Goal: Task Accomplishment & Management: Manage account settings

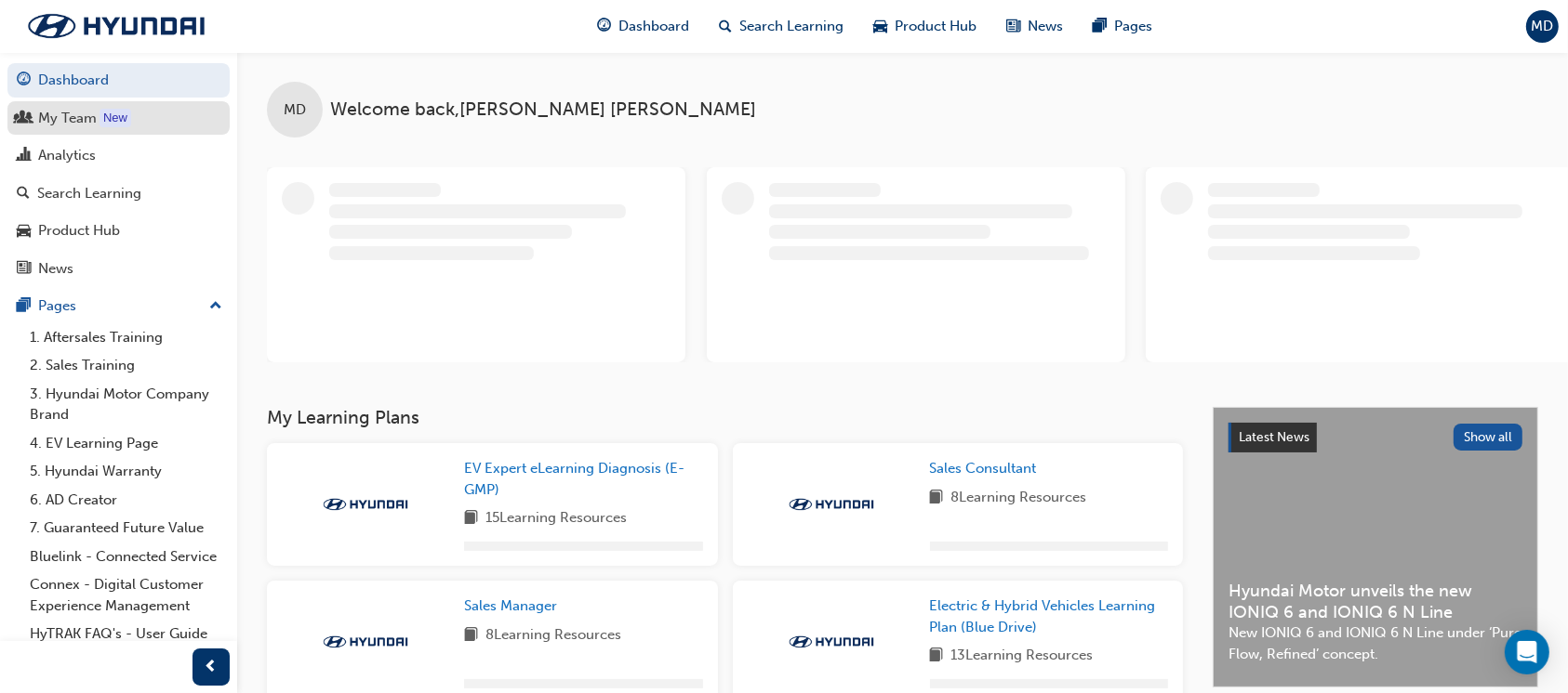
click at [65, 129] on div "My Team" at bounding box center [118, 118] width 204 height 23
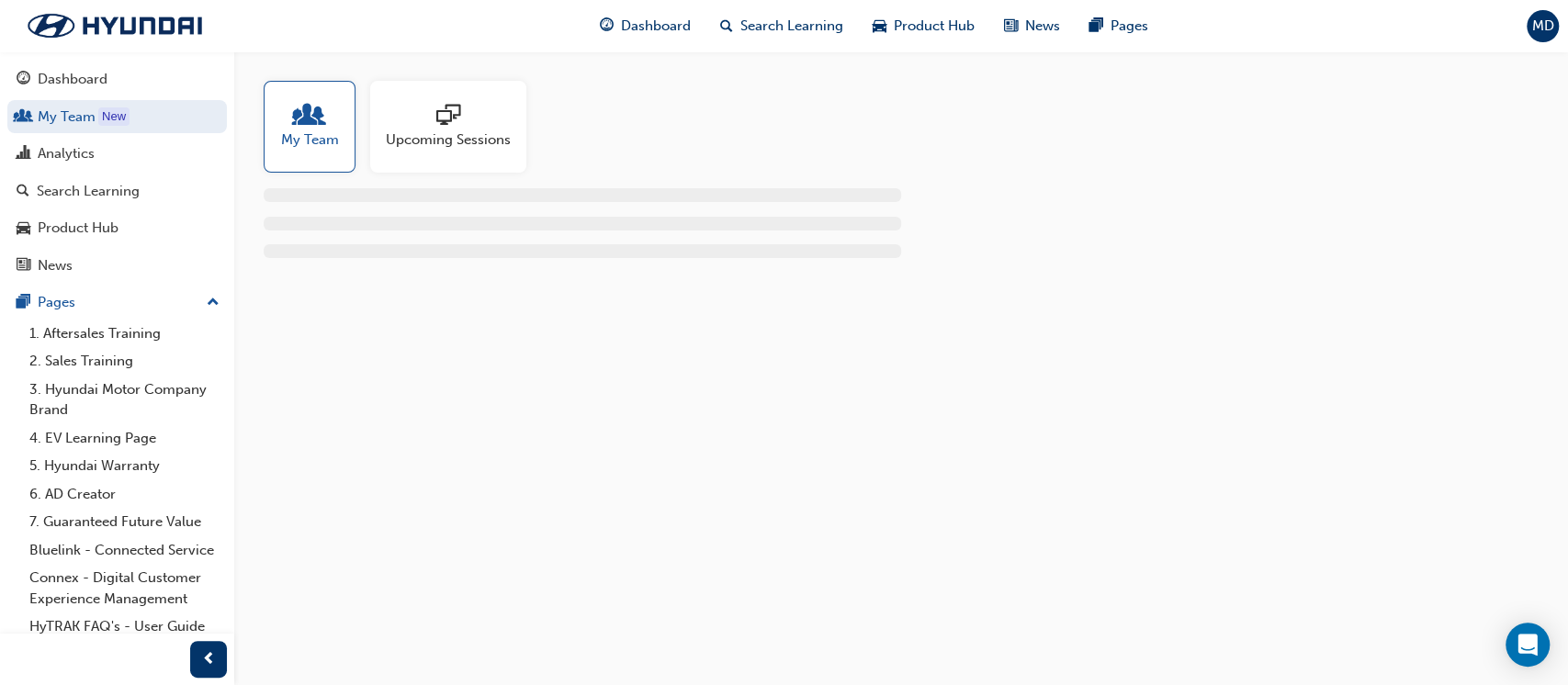
click at [308, 122] on span "people-icon" at bounding box center [309, 116] width 24 height 26
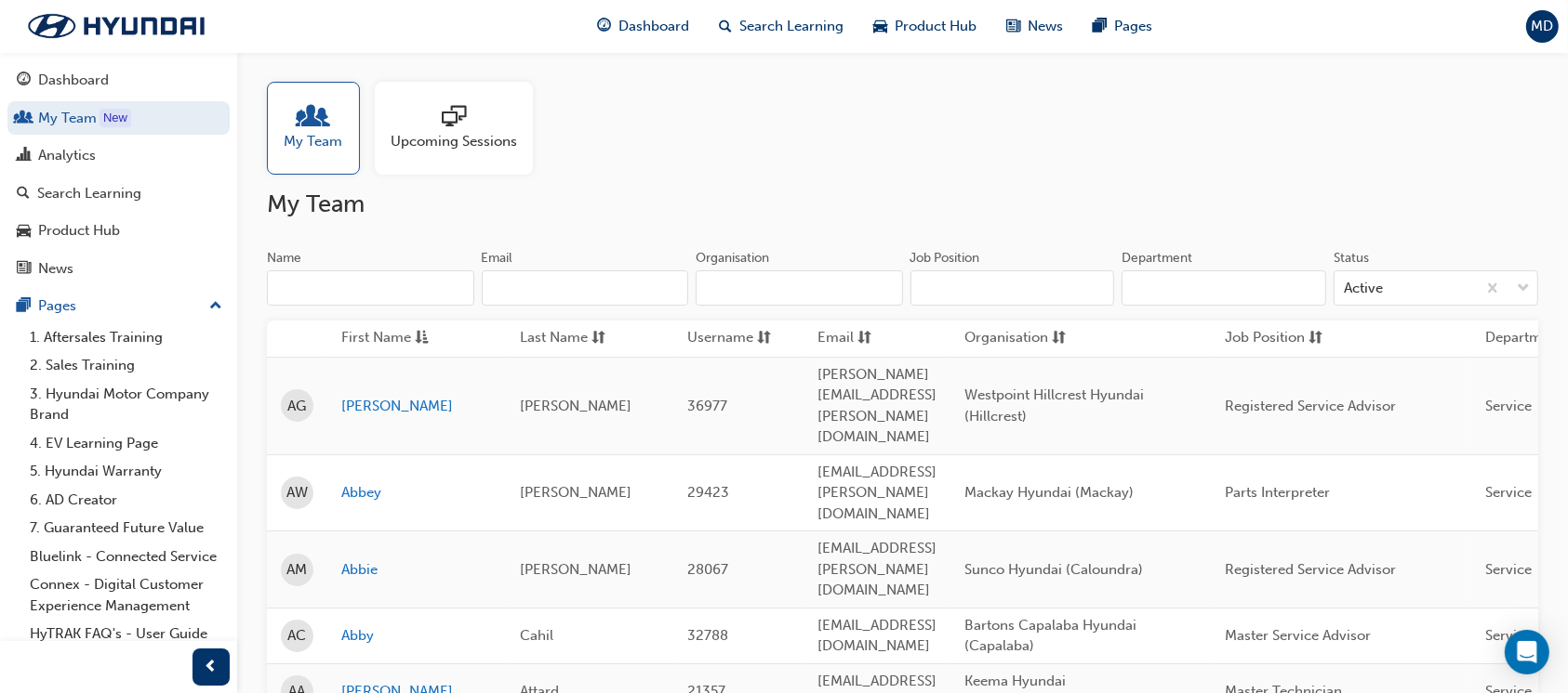
click at [739, 294] on input "Organisation" at bounding box center [799, 288] width 208 height 35
type input "["
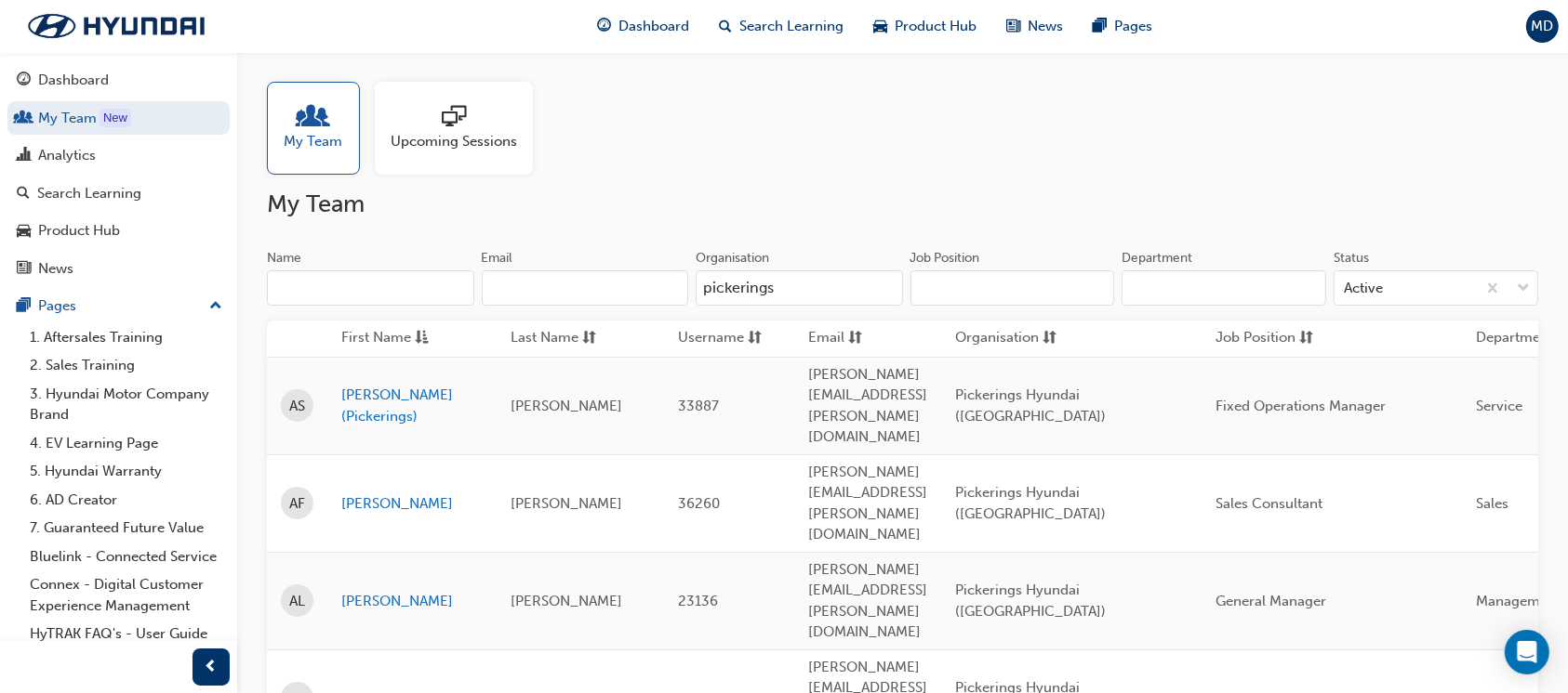
type input "pickerings"
click at [989, 284] on input "Job Position" at bounding box center [1013, 288] width 205 height 35
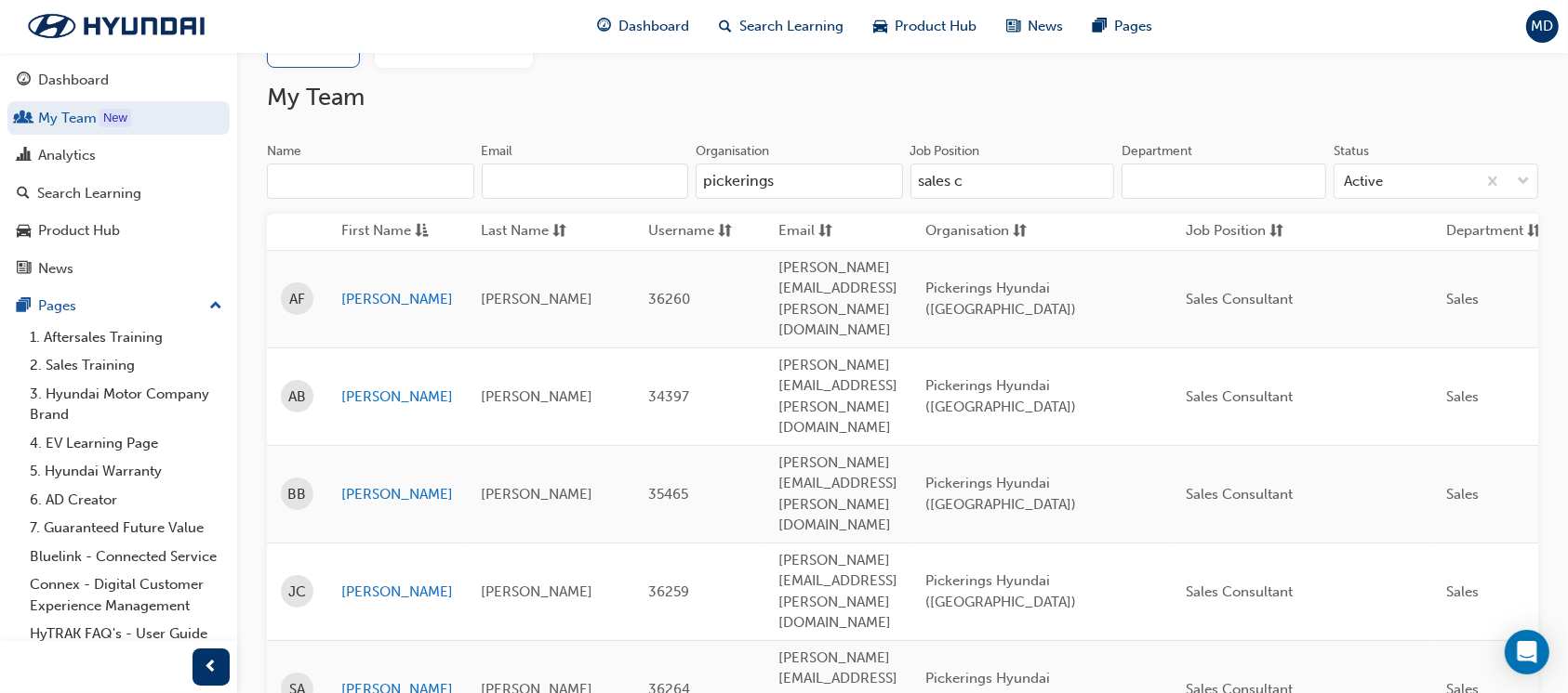
scroll to position [125, 0]
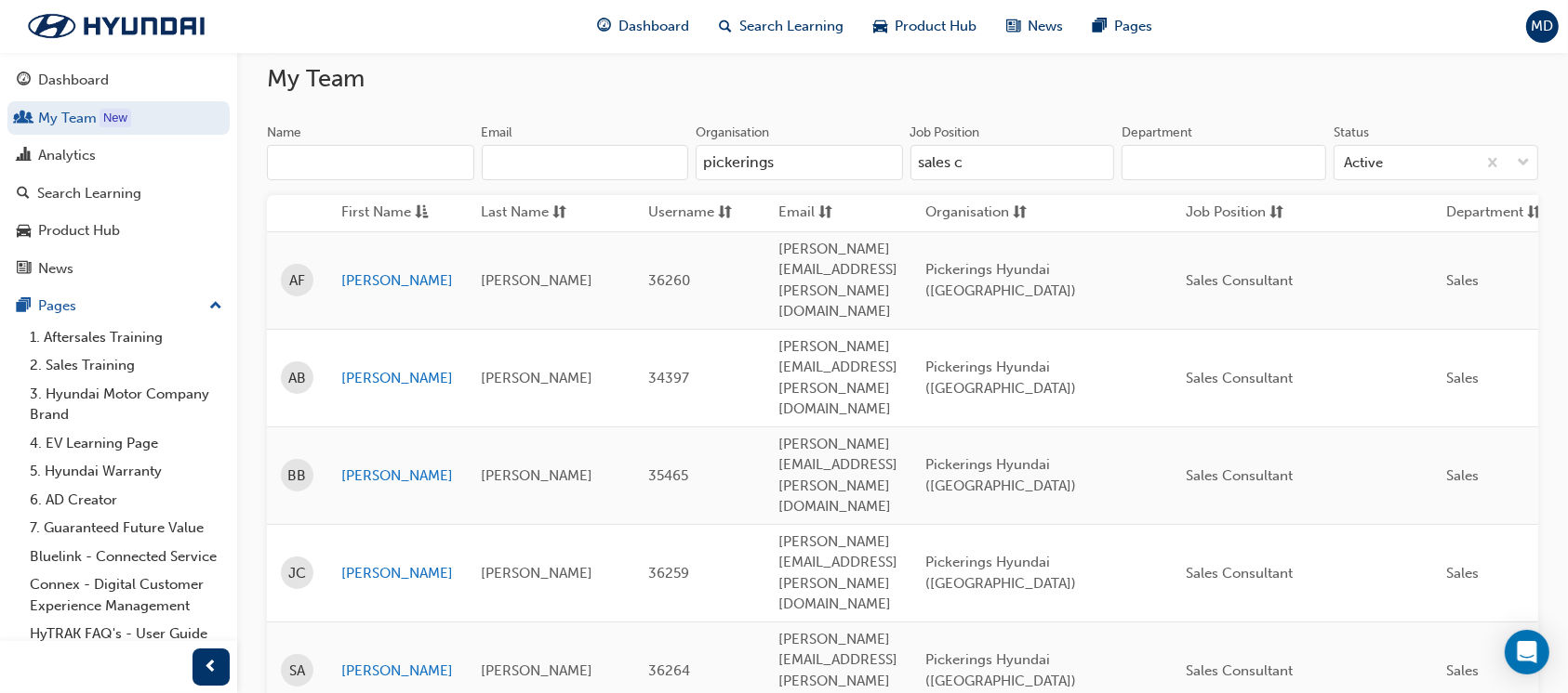
click at [1024, 156] on input "sales c" at bounding box center [1013, 162] width 205 height 35
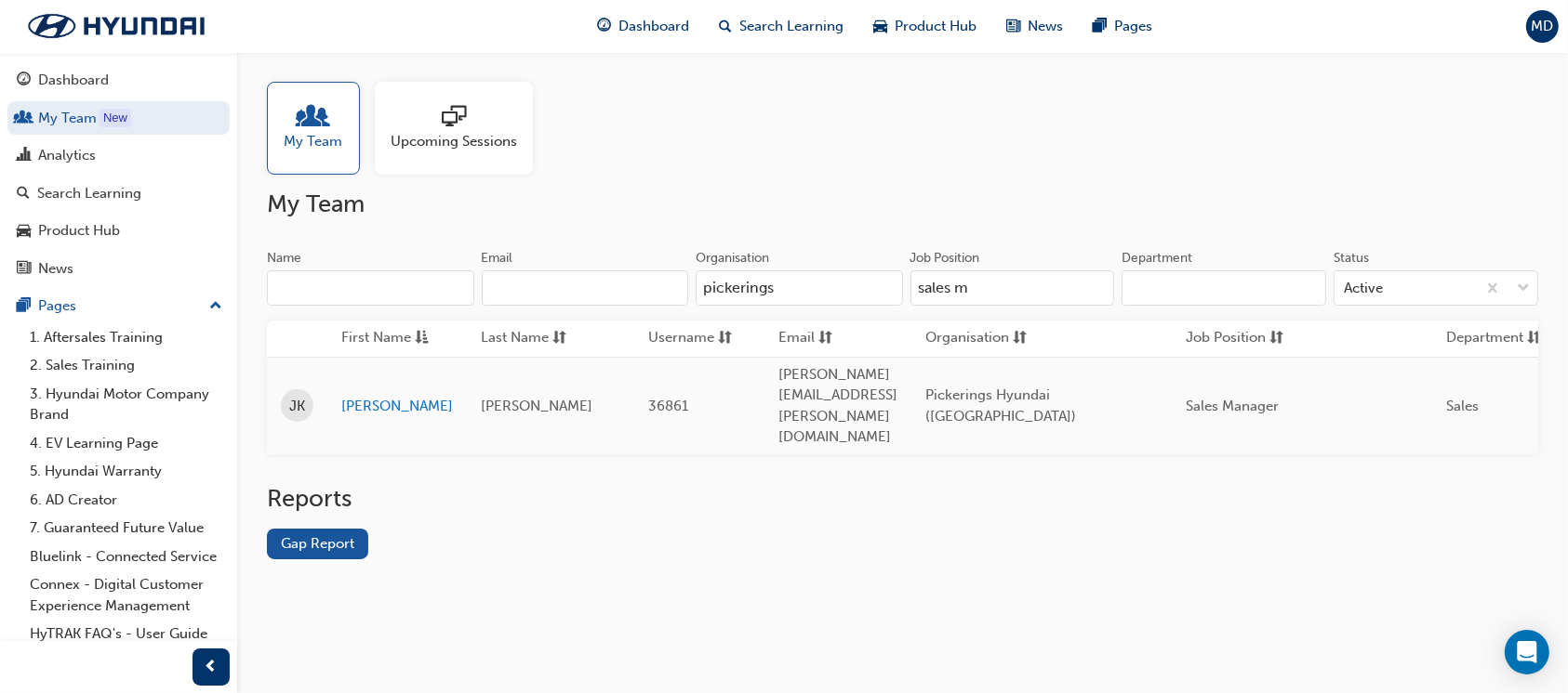
scroll to position [0, 0]
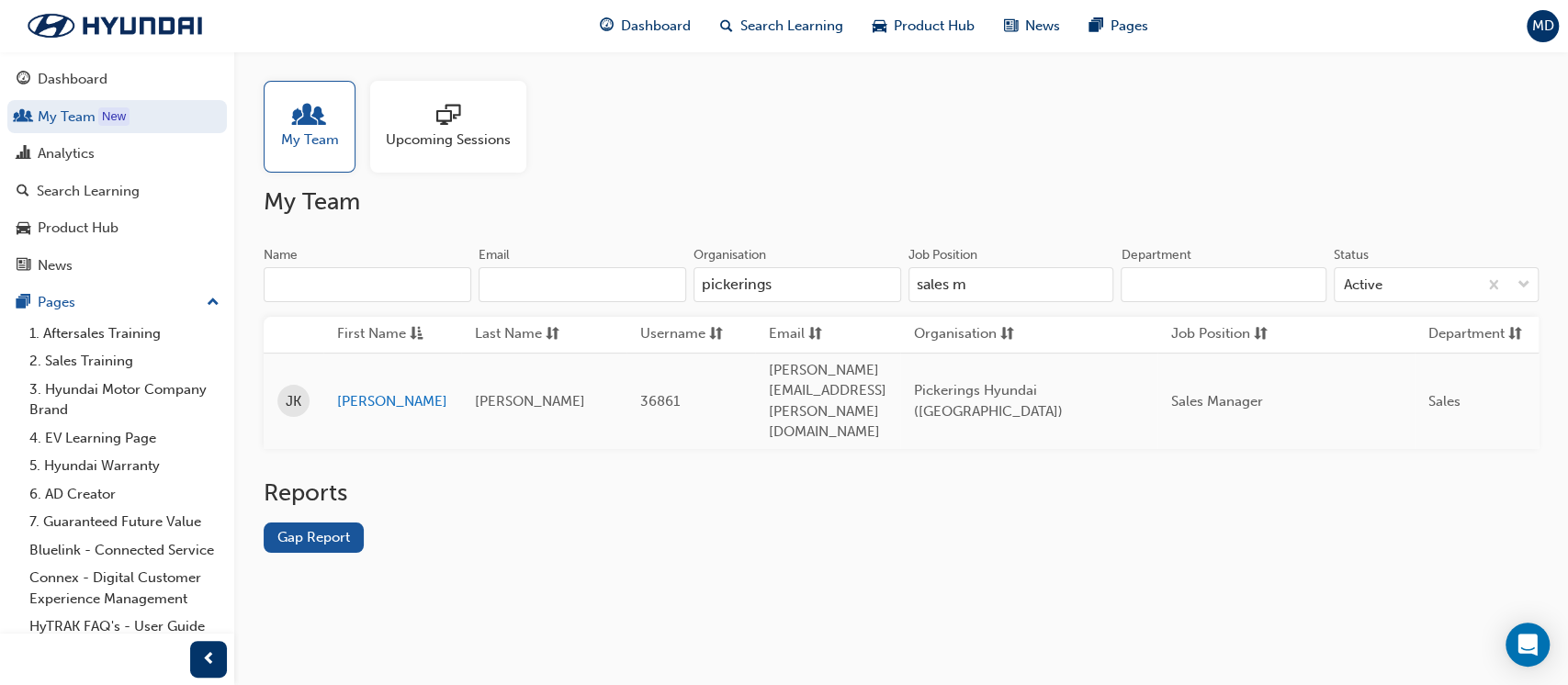
type input "sales m"
click at [98, 189] on div "Search Learning" at bounding box center [87, 192] width 103 height 21
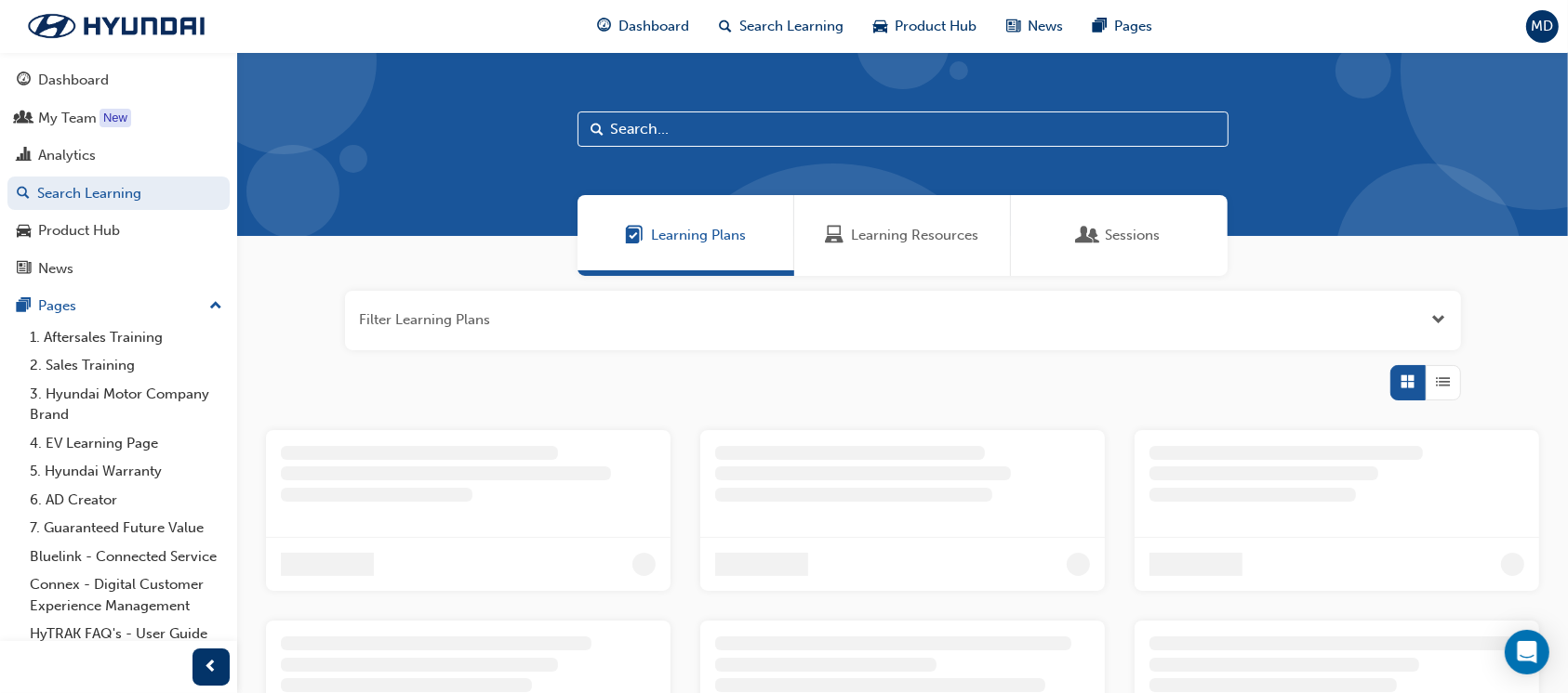
click at [870, 225] on span "Learning Resources" at bounding box center [915, 236] width 127 height 21
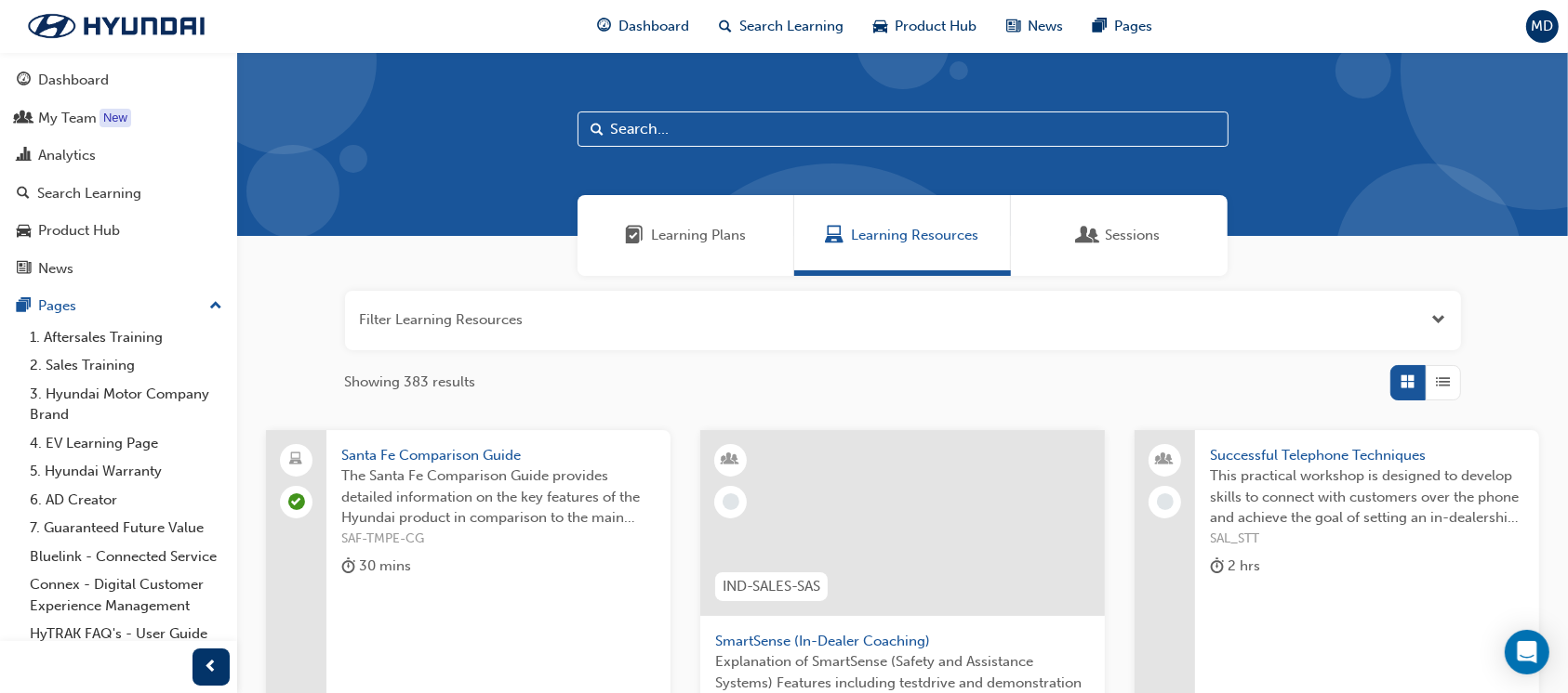
click at [742, 116] on input "text" at bounding box center [903, 129] width 651 height 35
type input "certification"
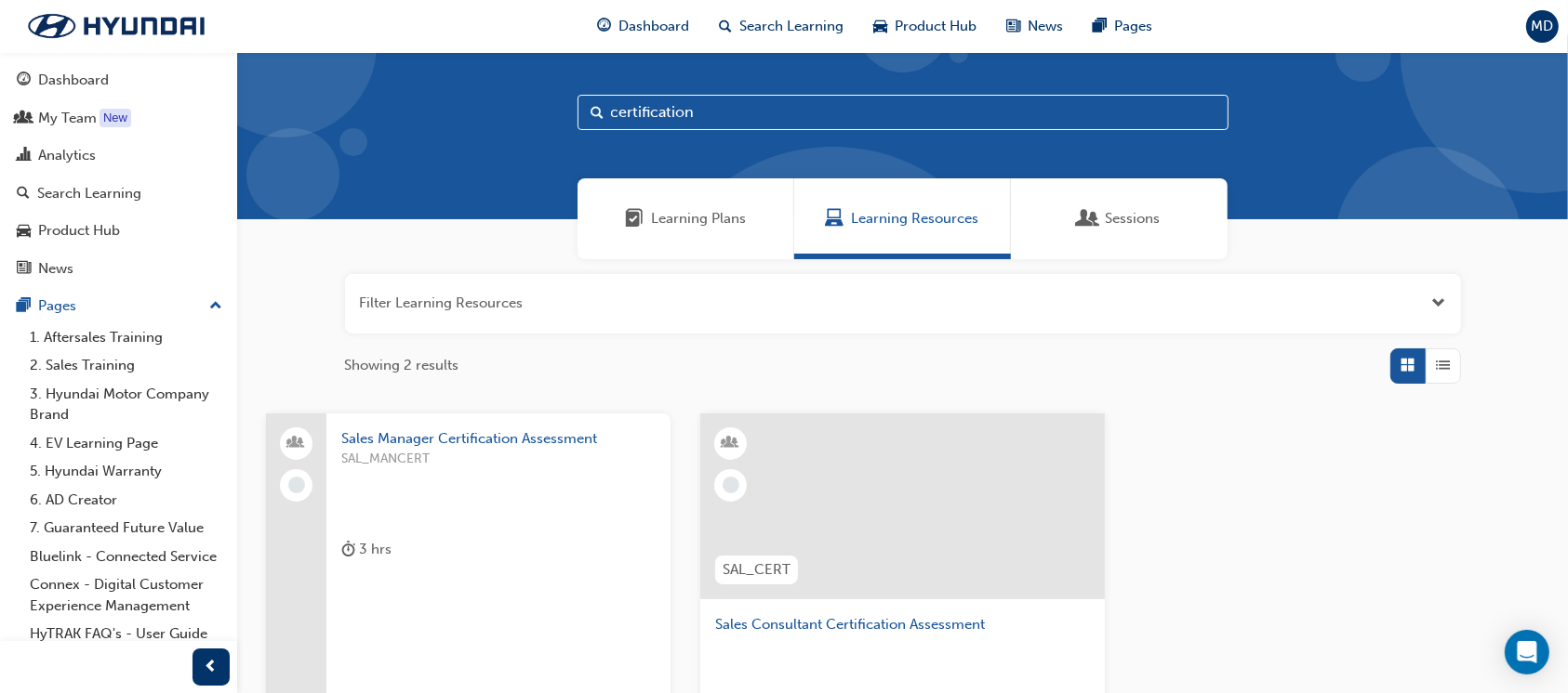
scroll to position [330, 0]
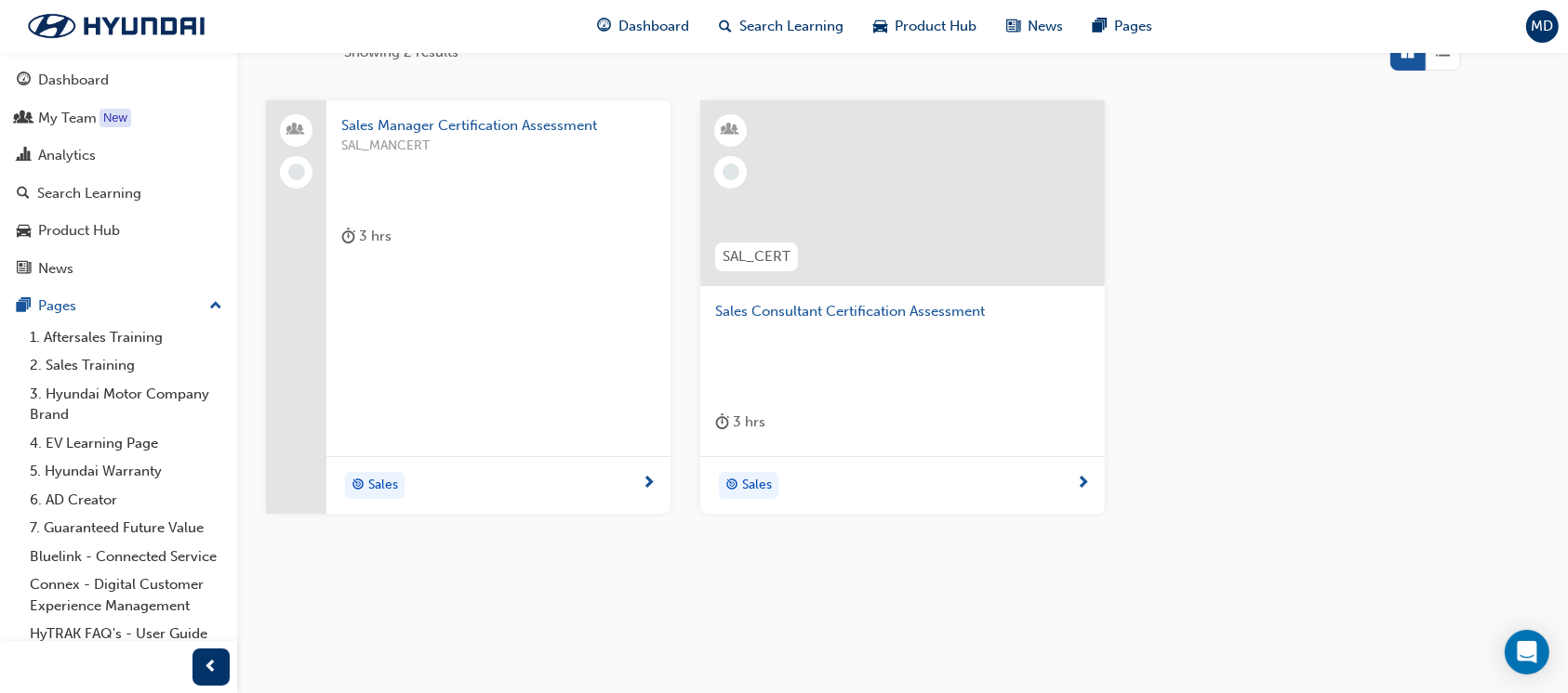
click at [884, 308] on span "Sales Consultant Certification Assessment" at bounding box center [902, 312] width 375 height 21
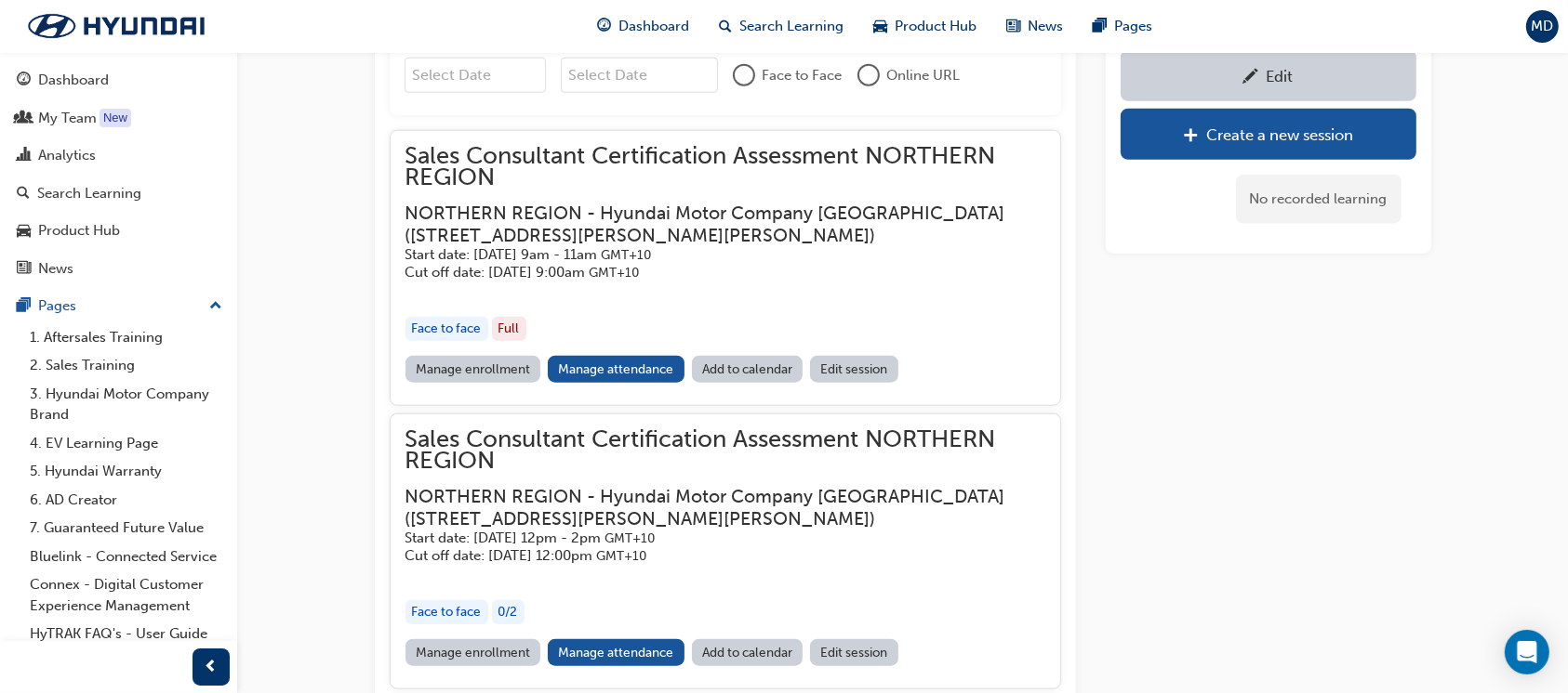
scroll to position [1841, 0]
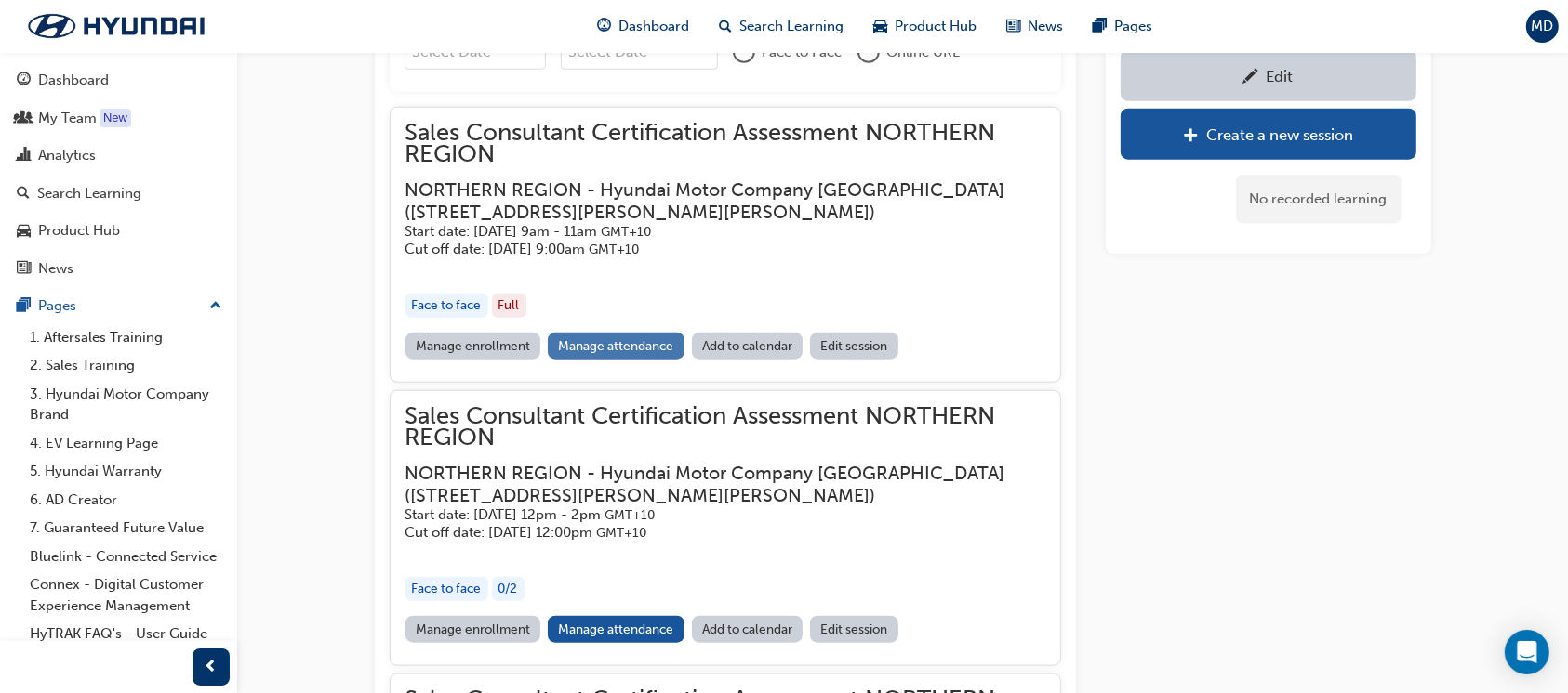
click at [625, 348] on link "Manage attendance" at bounding box center [616, 346] width 137 height 27
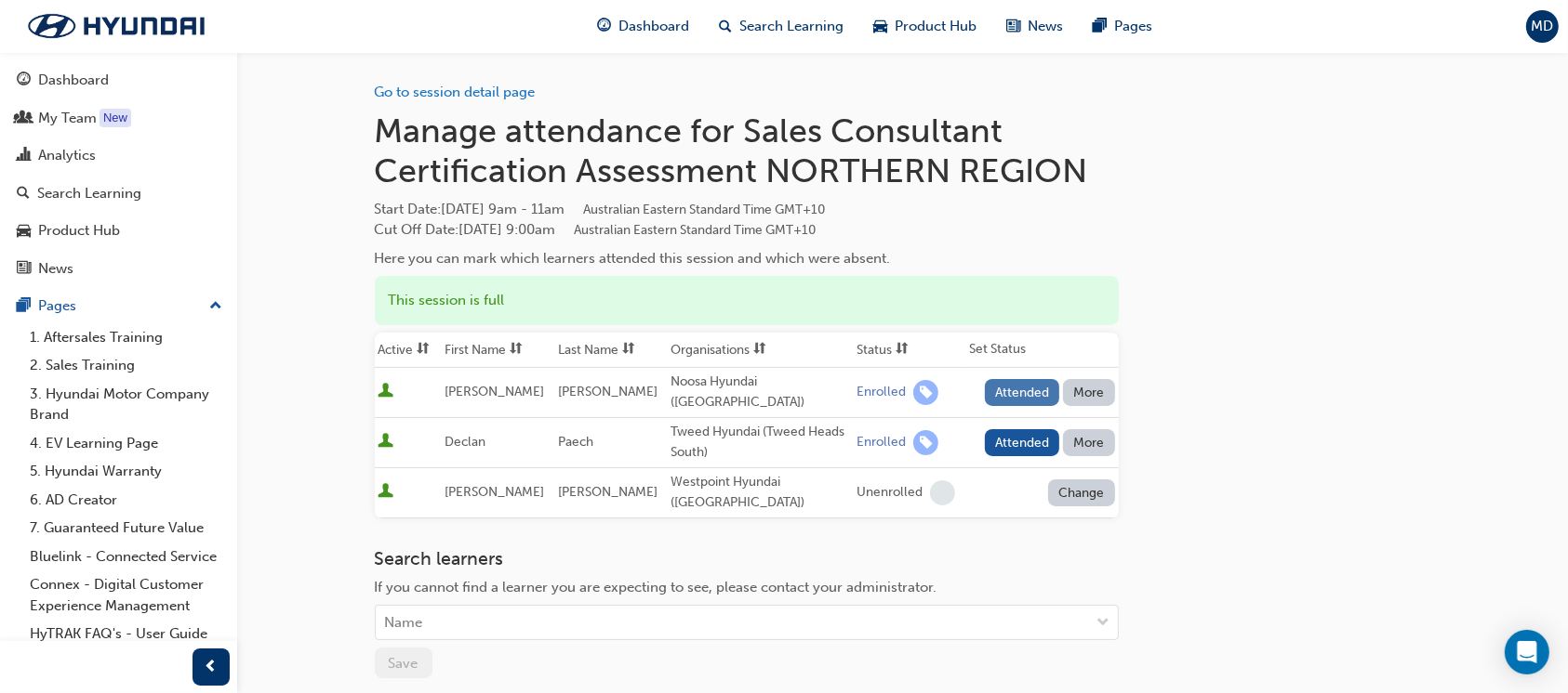
click at [1023, 380] on button "Attended" at bounding box center [1022, 393] width 76 height 27
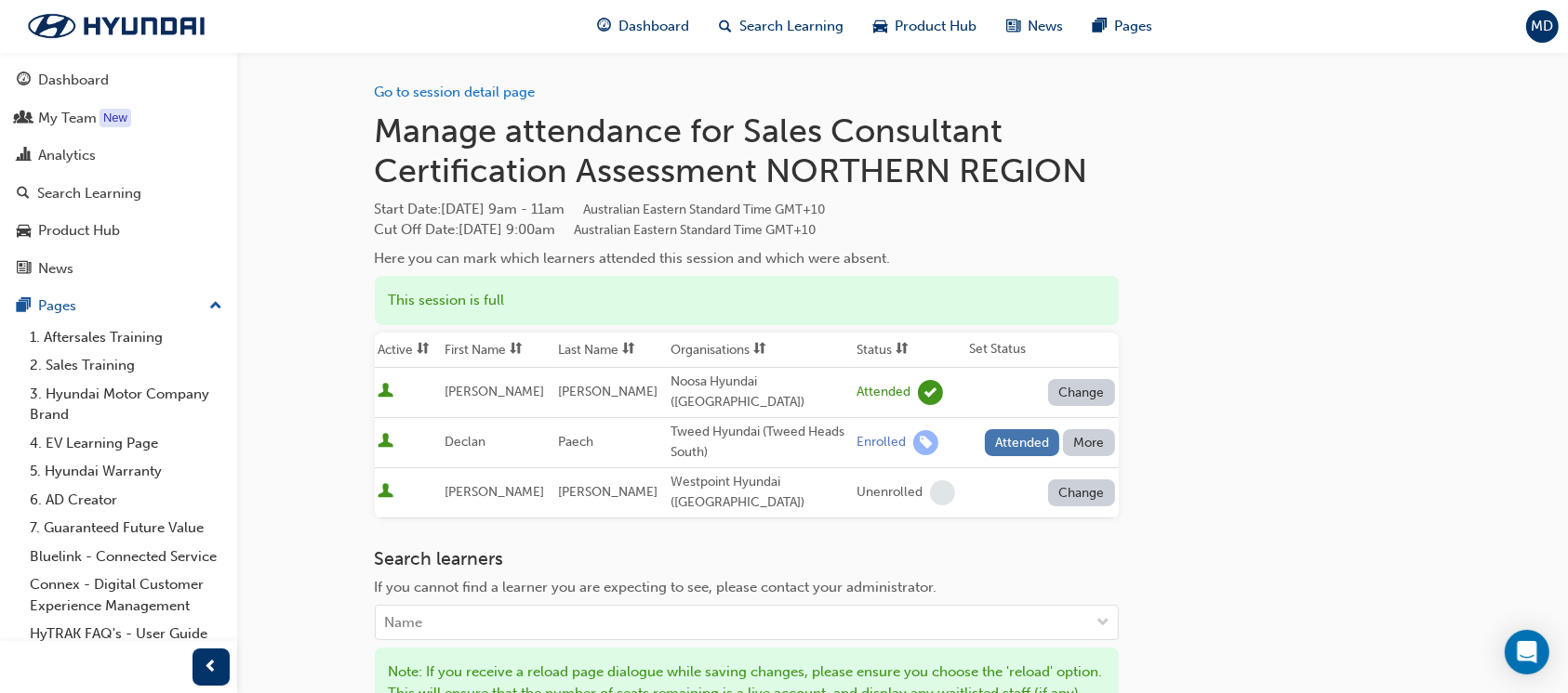
click at [1014, 429] on button "Attended" at bounding box center [1022, 443] width 76 height 27
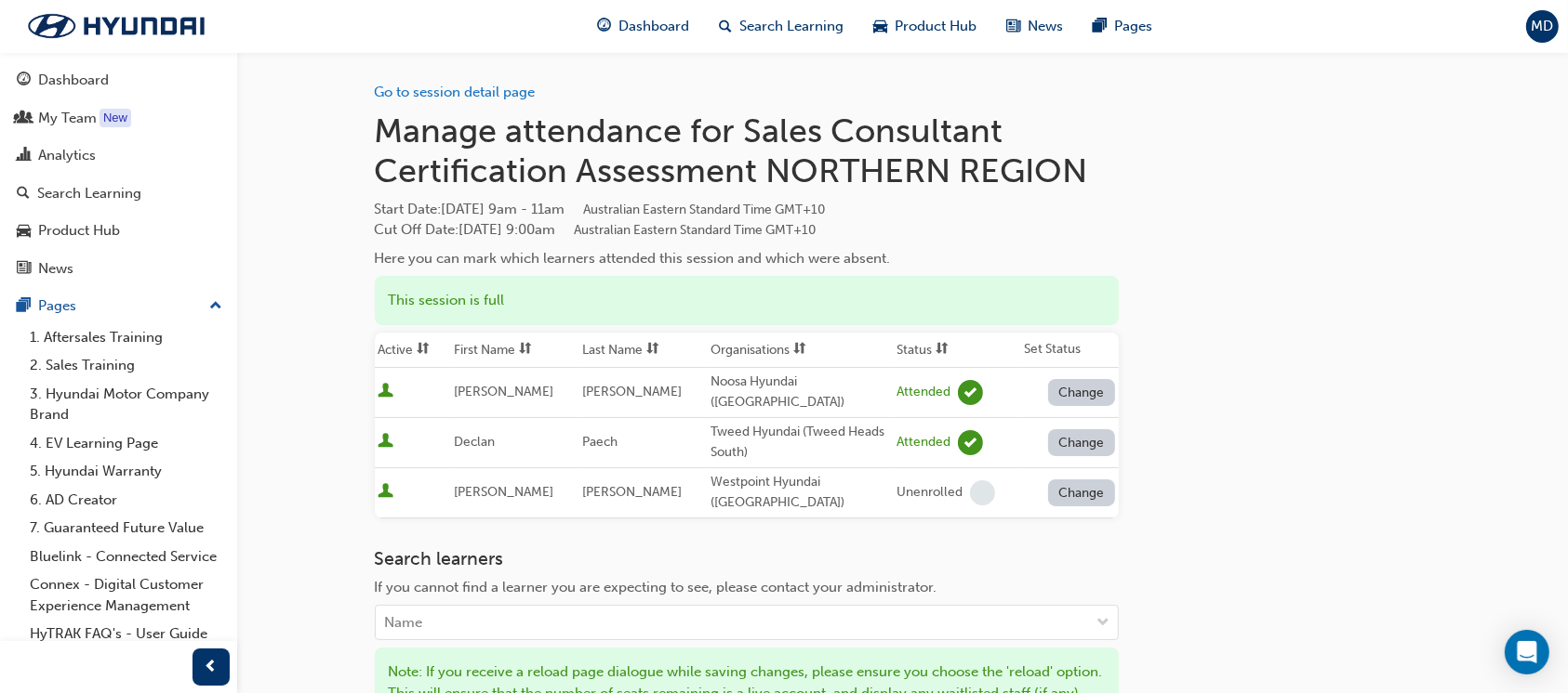
click at [1066, 390] on button "Change" at bounding box center [1081, 393] width 67 height 27
drag, startPoint x: 1258, startPoint y: 364, endPoint x: 1220, endPoint y: 344, distance: 42.9
click at [1259, 363] on div "Go to session detail page Manage attendance for Sales Consultant Certification …" at bounding box center [903, 476] width 1056 height 847
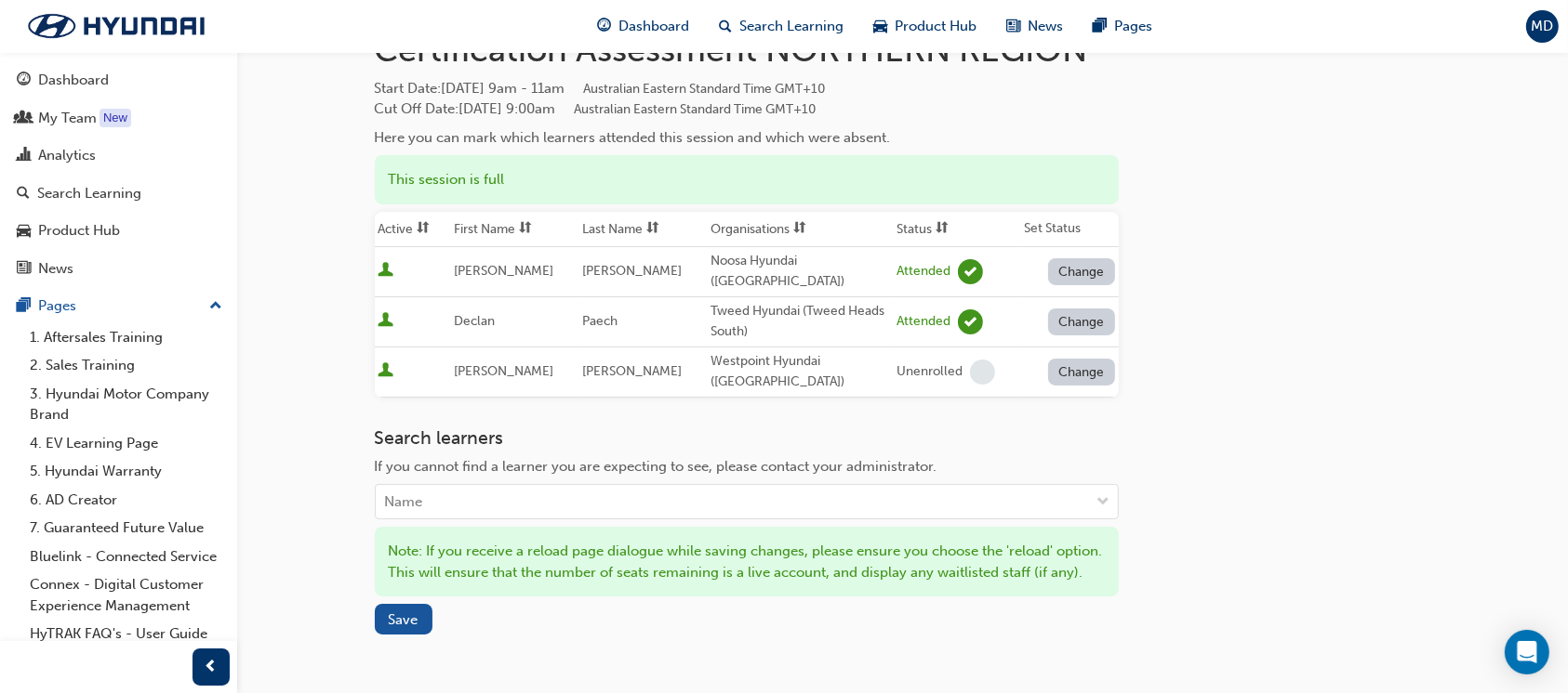
scroll to position [248, 0]
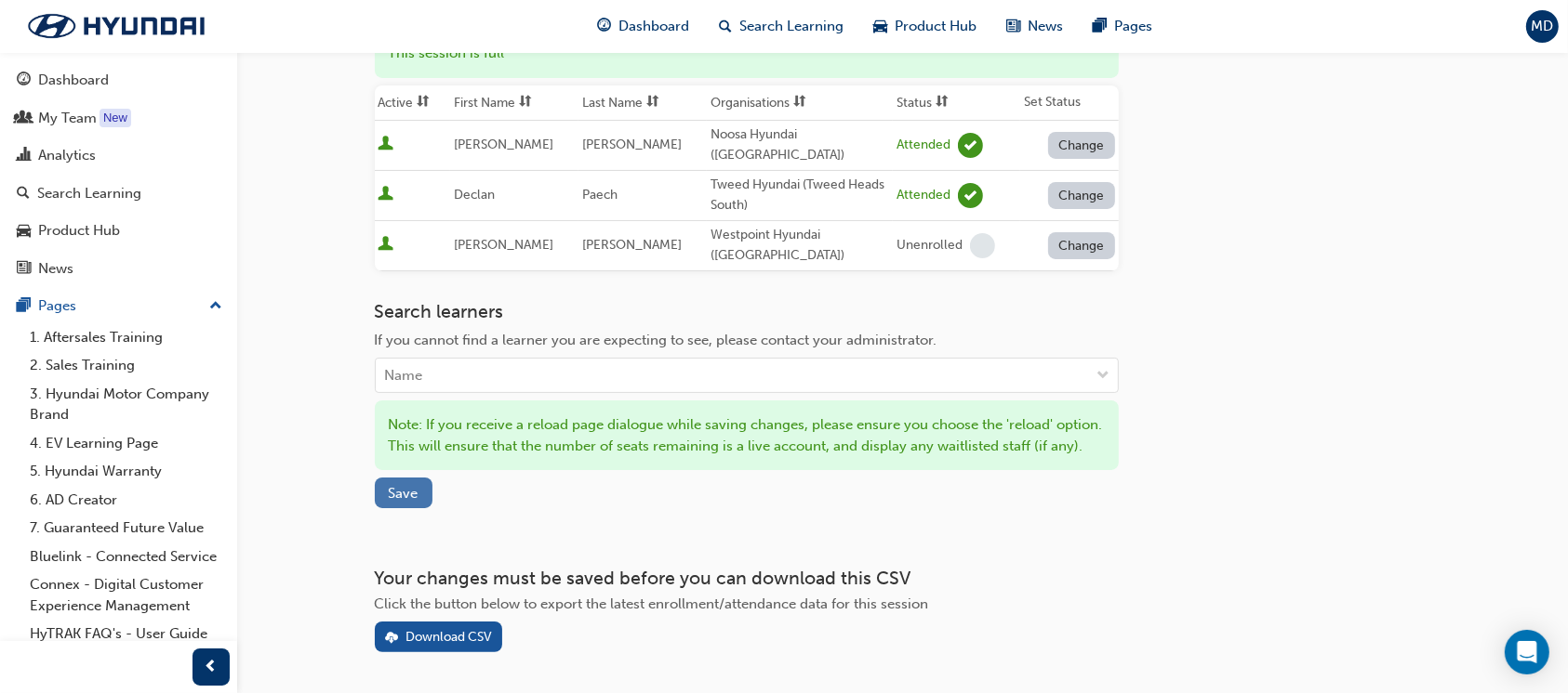
click at [421, 478] on button "Save" at bounding box center [403, 493] width 57 height 31
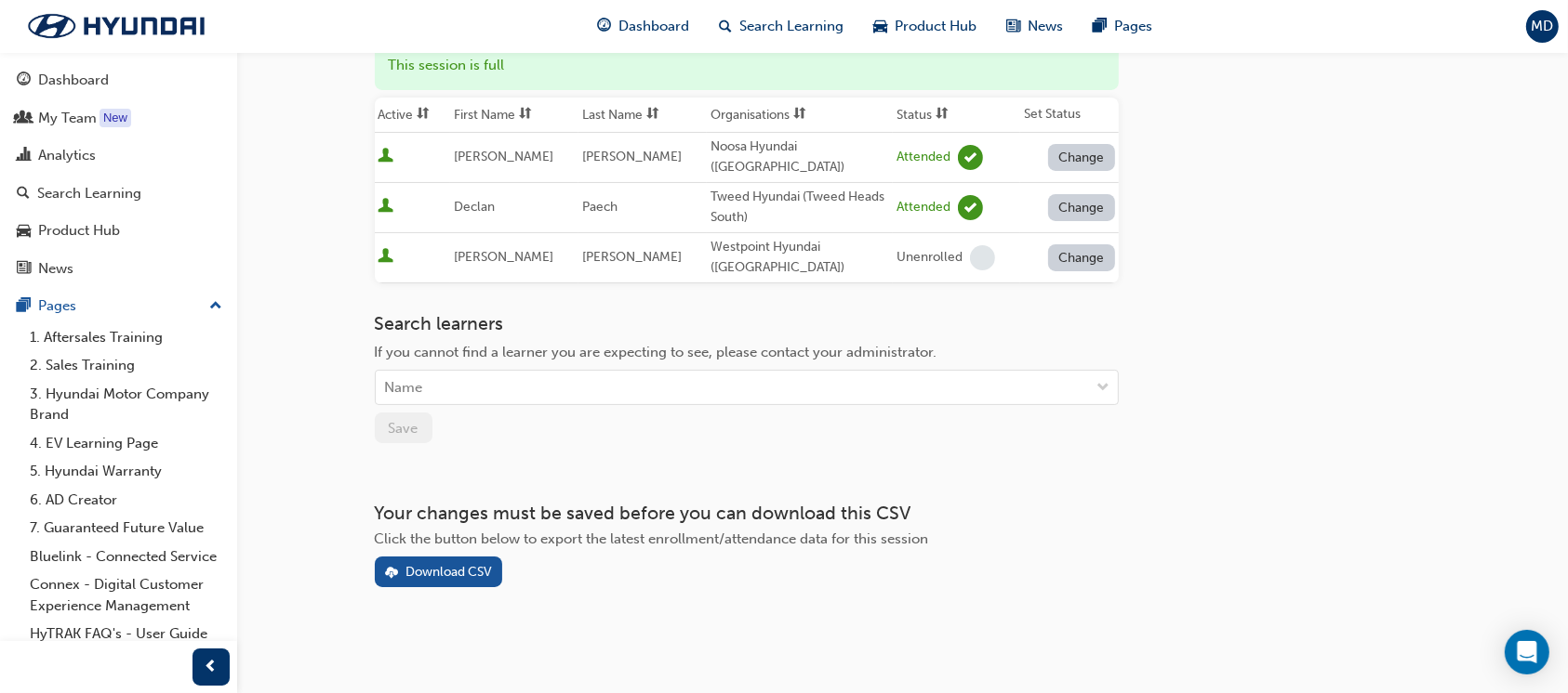
scroll to position [218, 0]
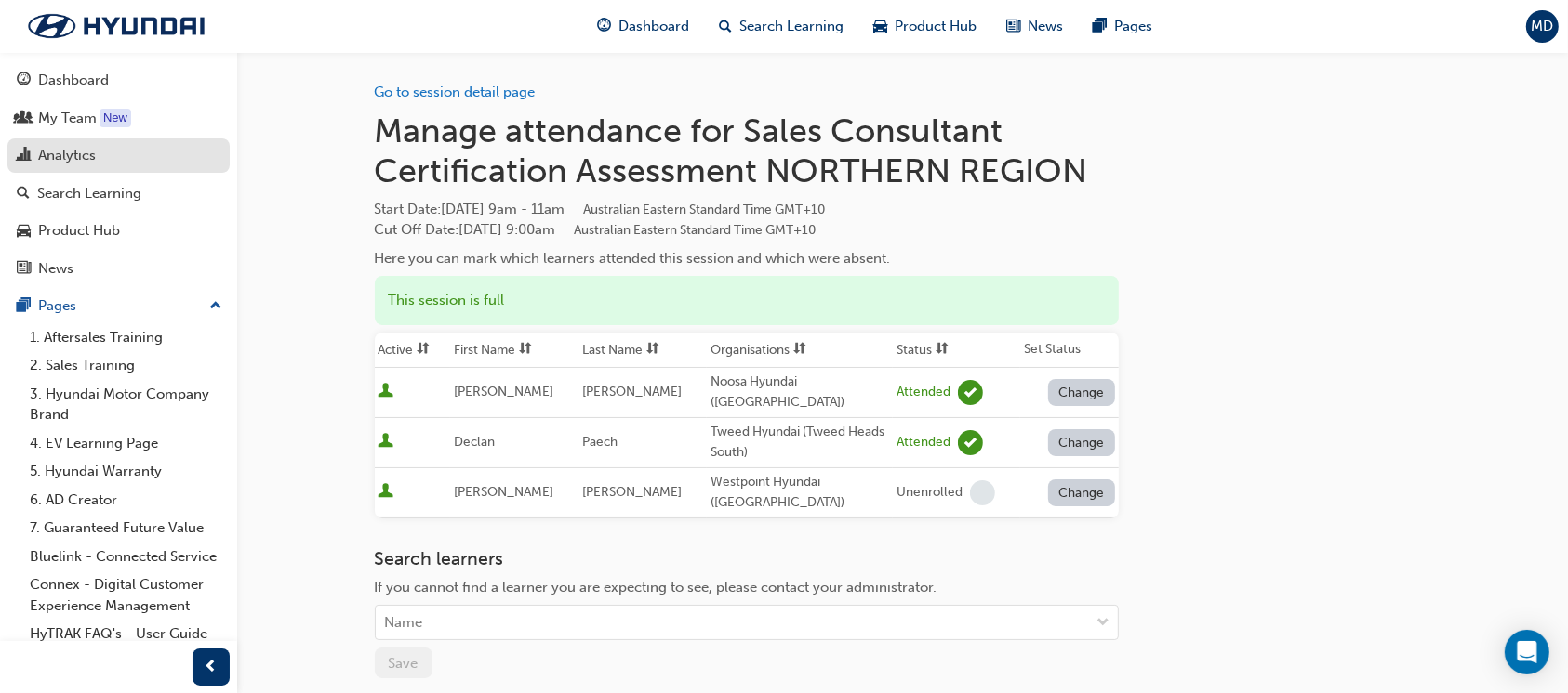
click at [75, 159] on div "Analytics" at bounding box center [66, 155] width 57 height 21
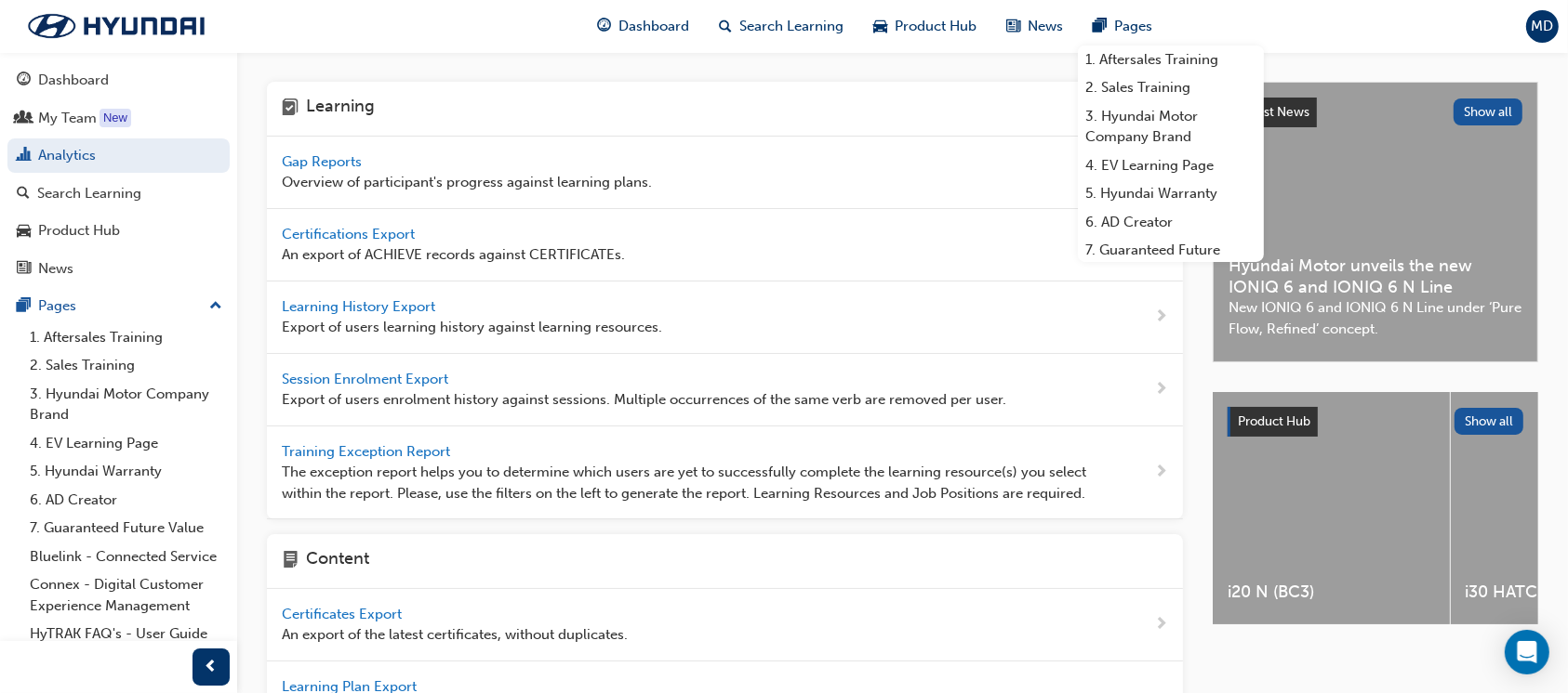
click at [1533, 19] on span "MD" at bounding box center [1542, 26] width 22 height 21
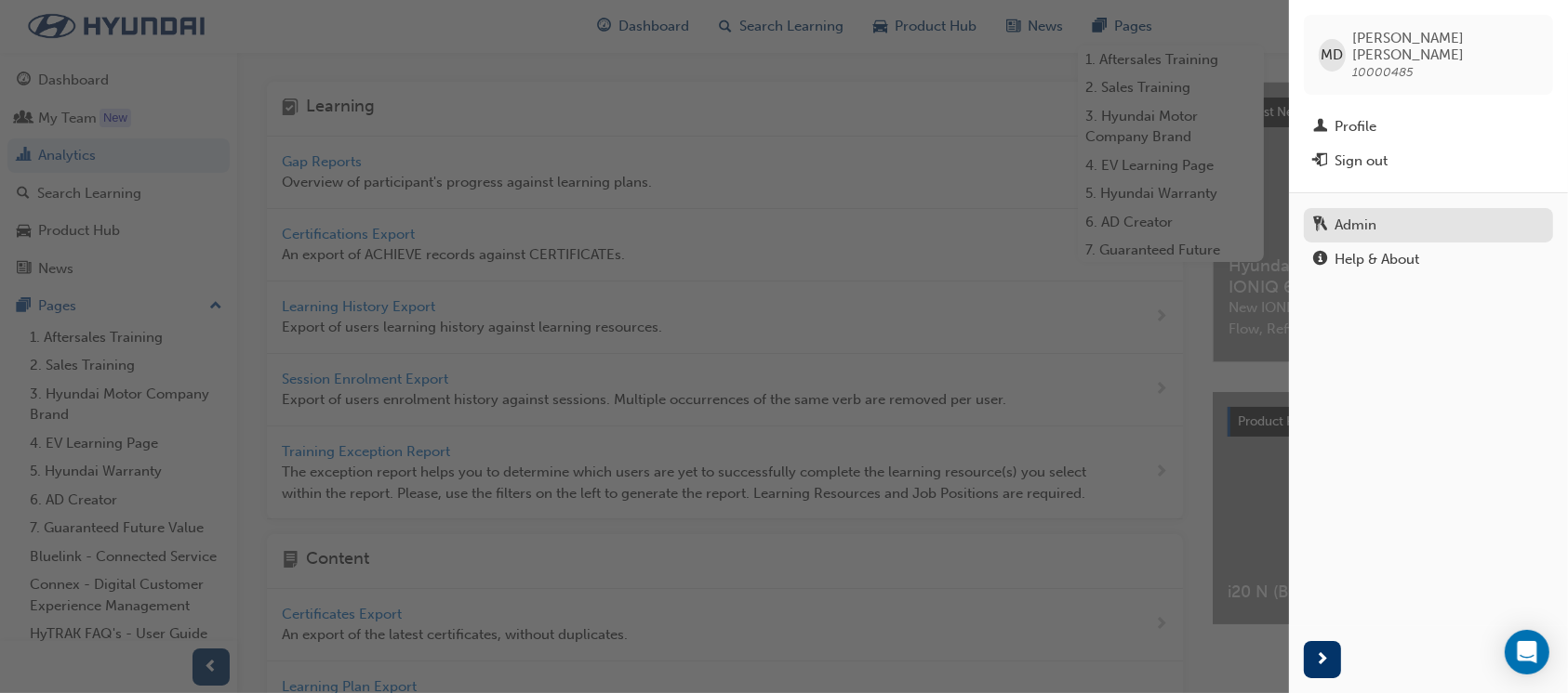
click at [1371, 215] on div "Admin" at bounding box center [1354, 225] width 42 height 21
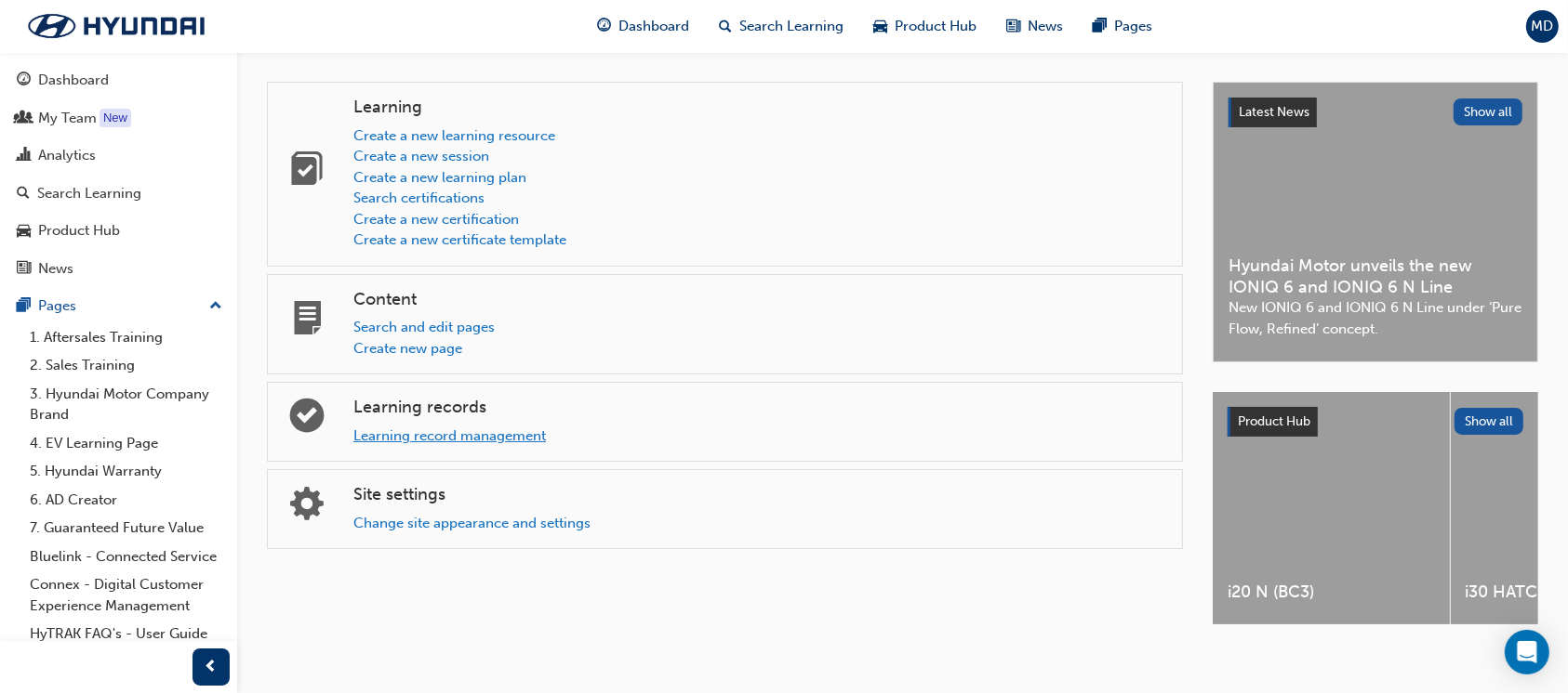
click at [435, 428] on link "Learning record management" at bounding box center [450, 436] width 192 height 16
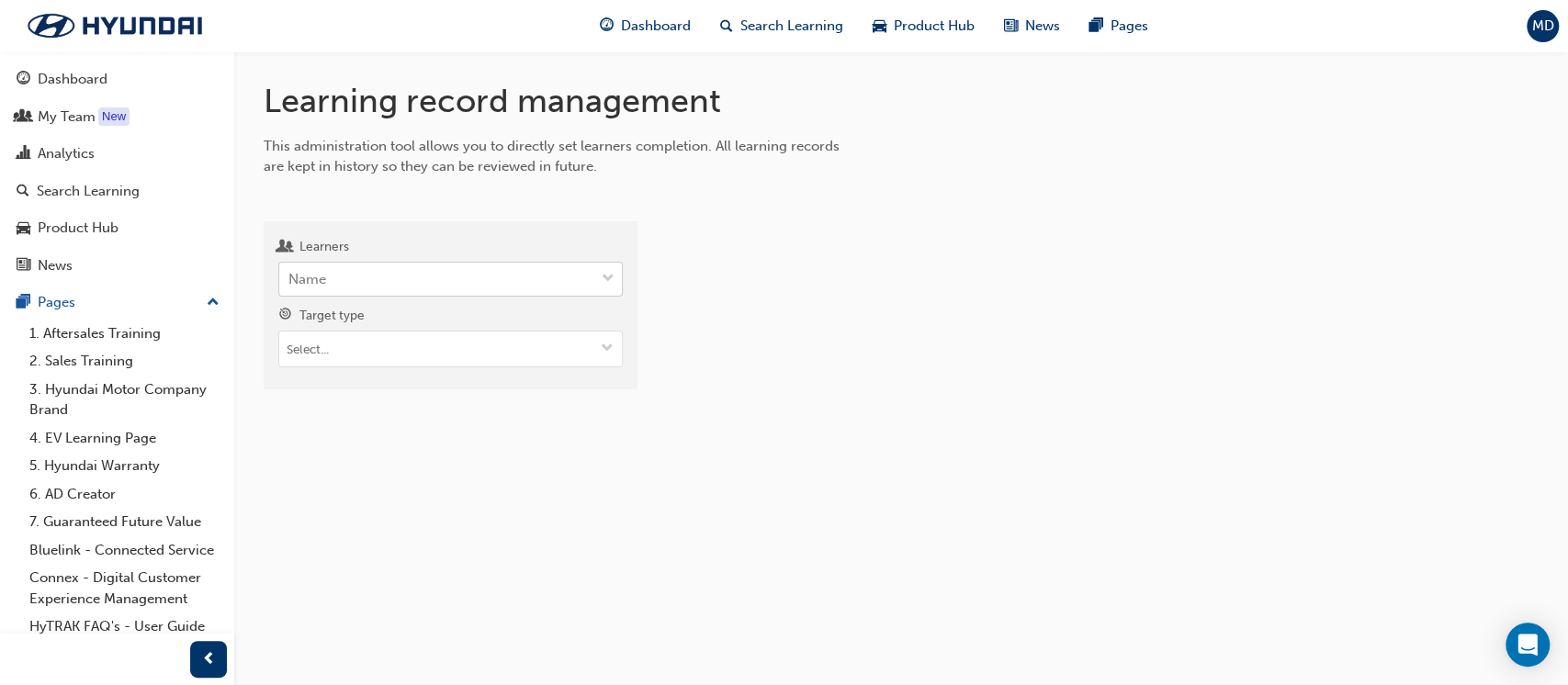
click at [447, 282] on div "Name" at bounding box center [436, 280] width 315 height 33
click at [291, 282] on input "Learners Name" at bounding box center [290, 279] width 2 height 15
click at [433, 282] on div "Name" at bounding box center [436, 280] width 315 height 33
click at [291, 282] on input "Learners 0 results available. Use Up and Down to choose options, press Enter to…" at bounding box center [290, 279] width 2 height 15
type input "declan"
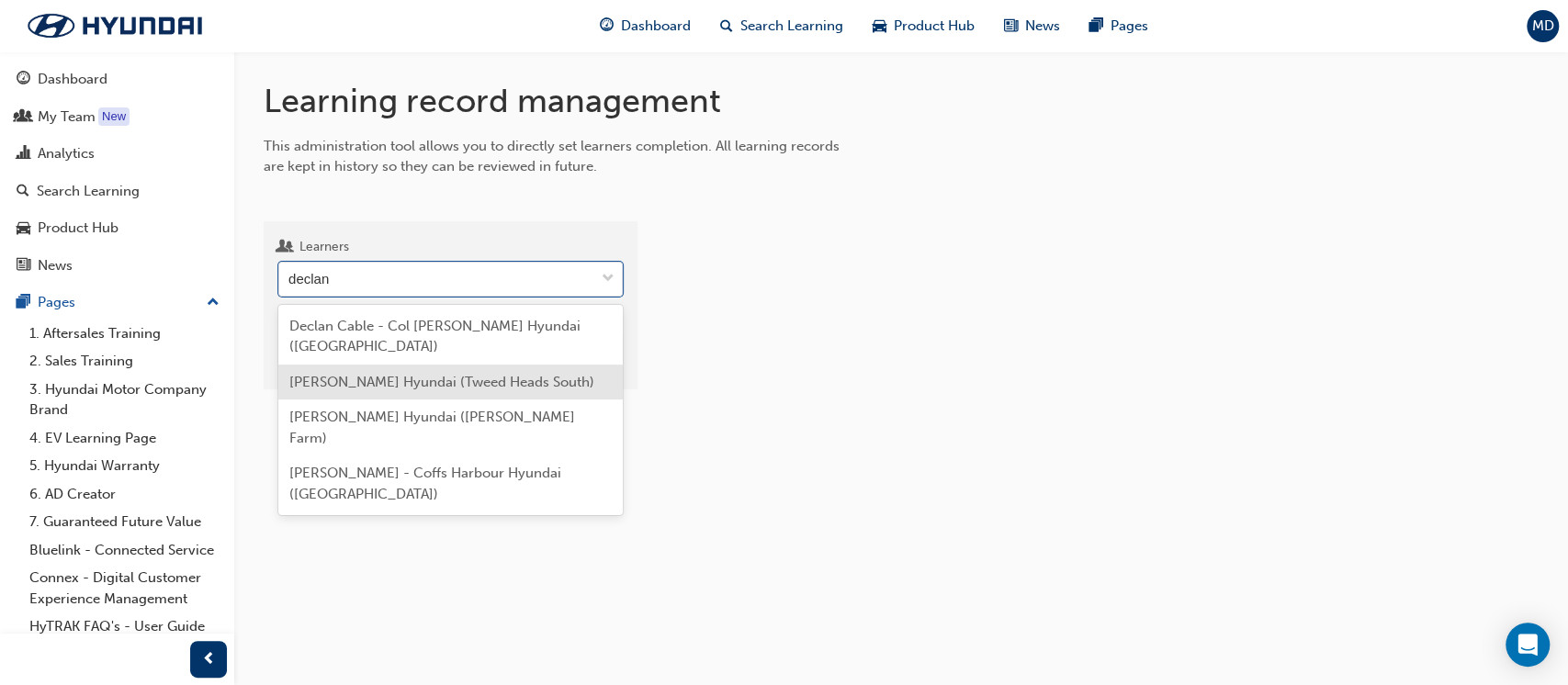
click at [419, 374] on span "[PERSON_NAME] Hyundai (Tweed Heads South)" at bounding box center [442, 382] width 305 height 16
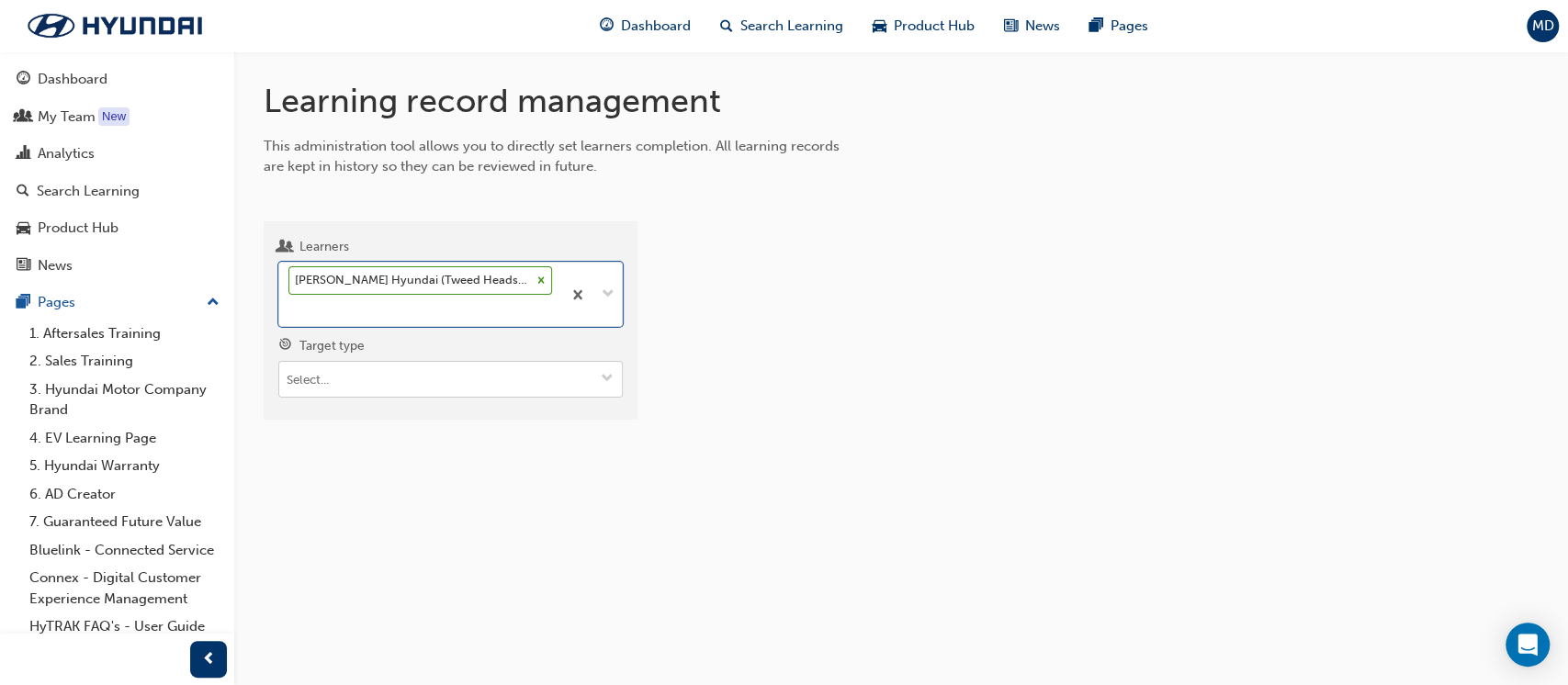
click at [406, 368] on input "Target type" at bounding box center [450, 379] width 342 height 35
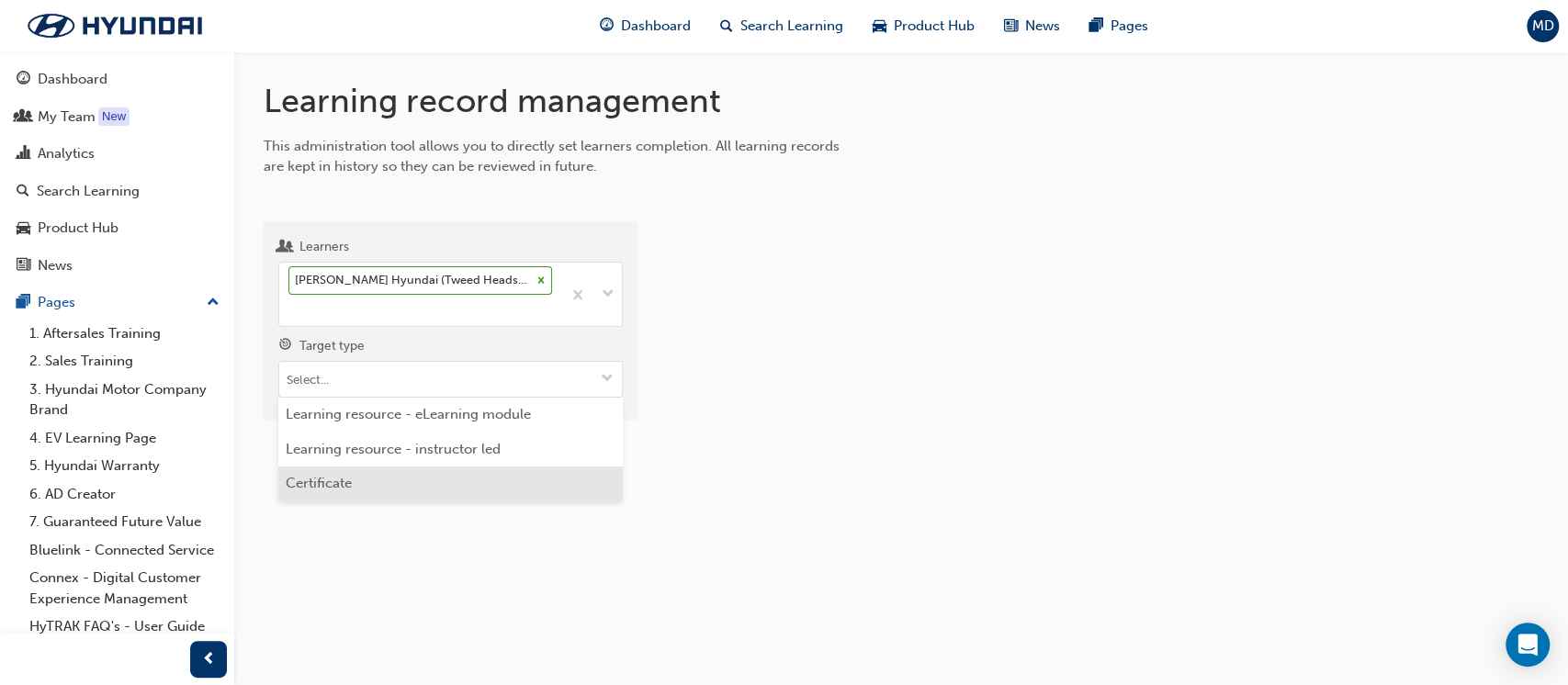
click at [392, 479] on li "Certificate" at bounding box center [450, 484] width 344 height 35
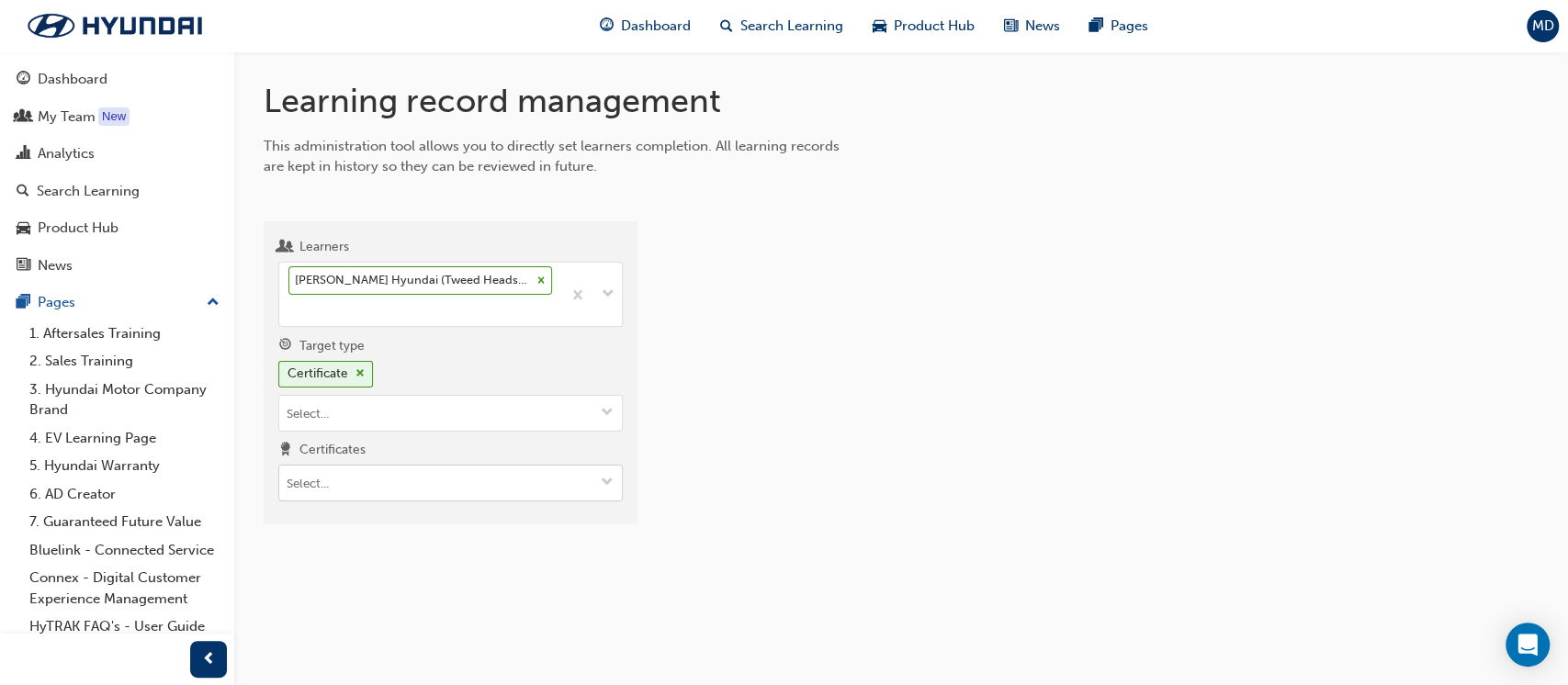
click at [402, 482] on input "Certificates" at bounding box center [450, 484] width 342 height 35
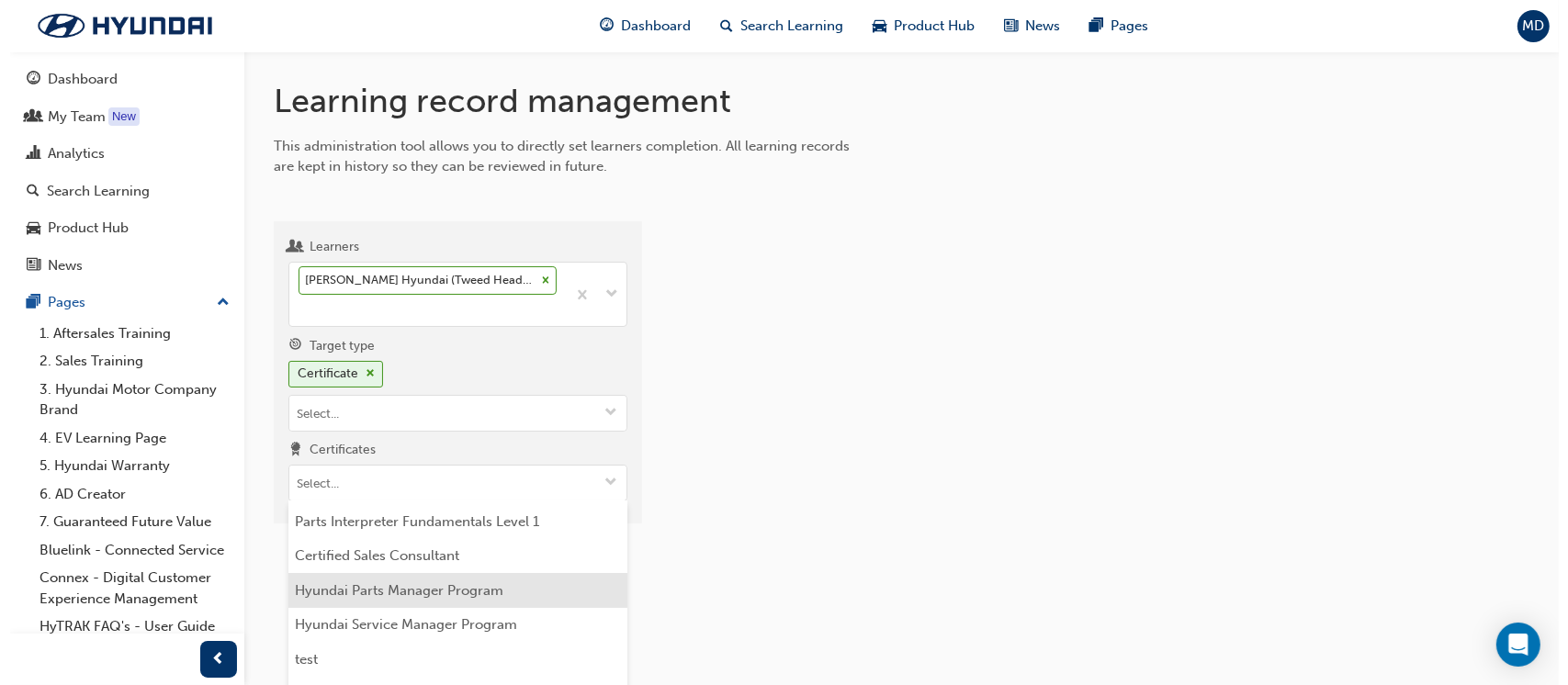
scroll to position [137, 0]
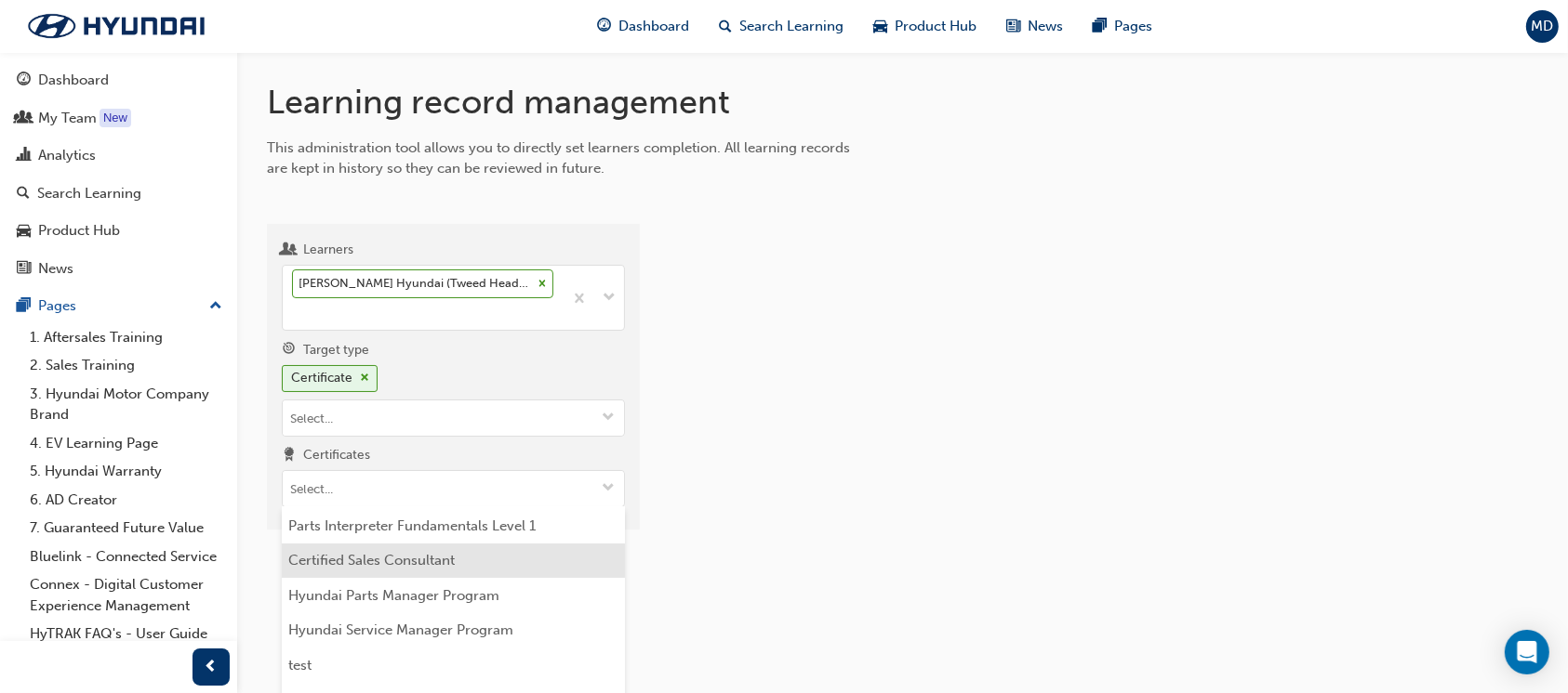
click at [454, 555] on li "Certified Sales Consultant" at bounding box center [452, 561] width 343 height 35
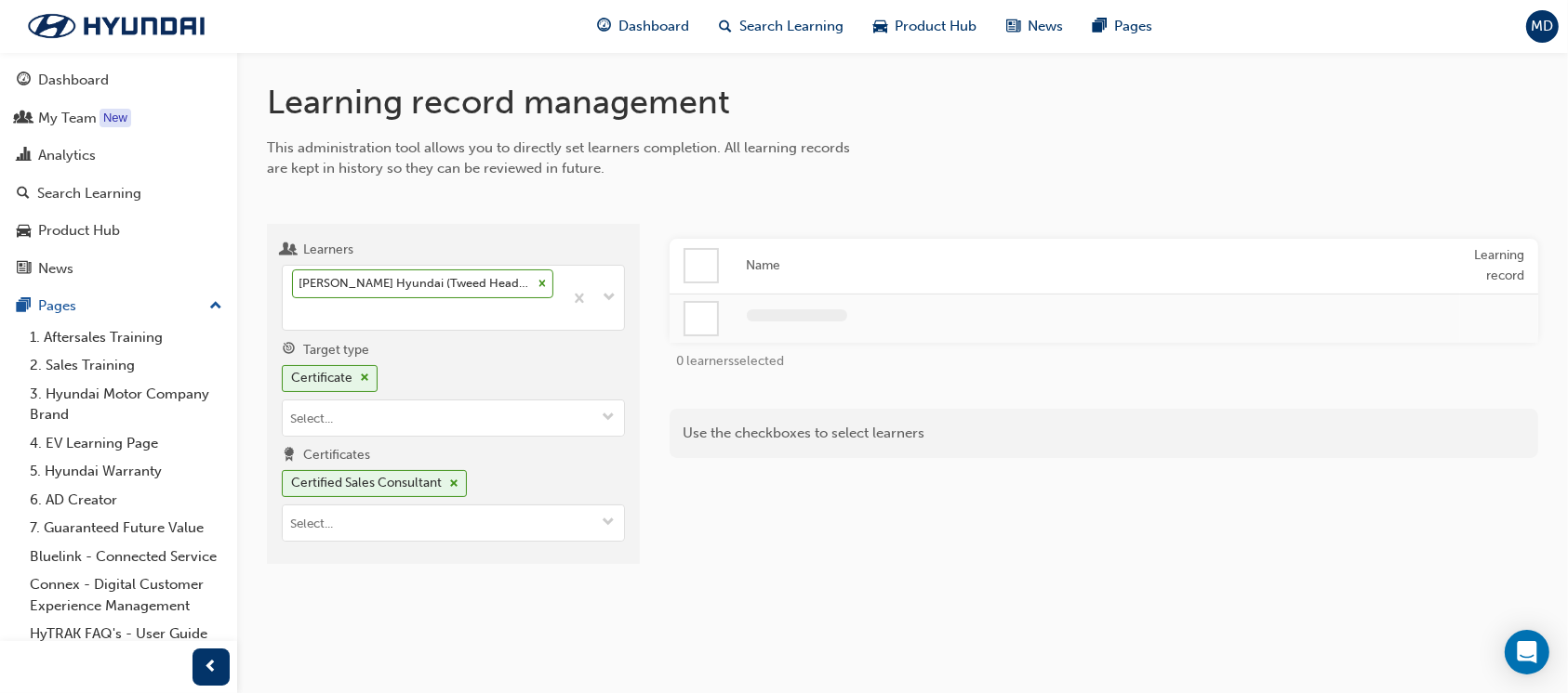
scroll to position [0, 0]
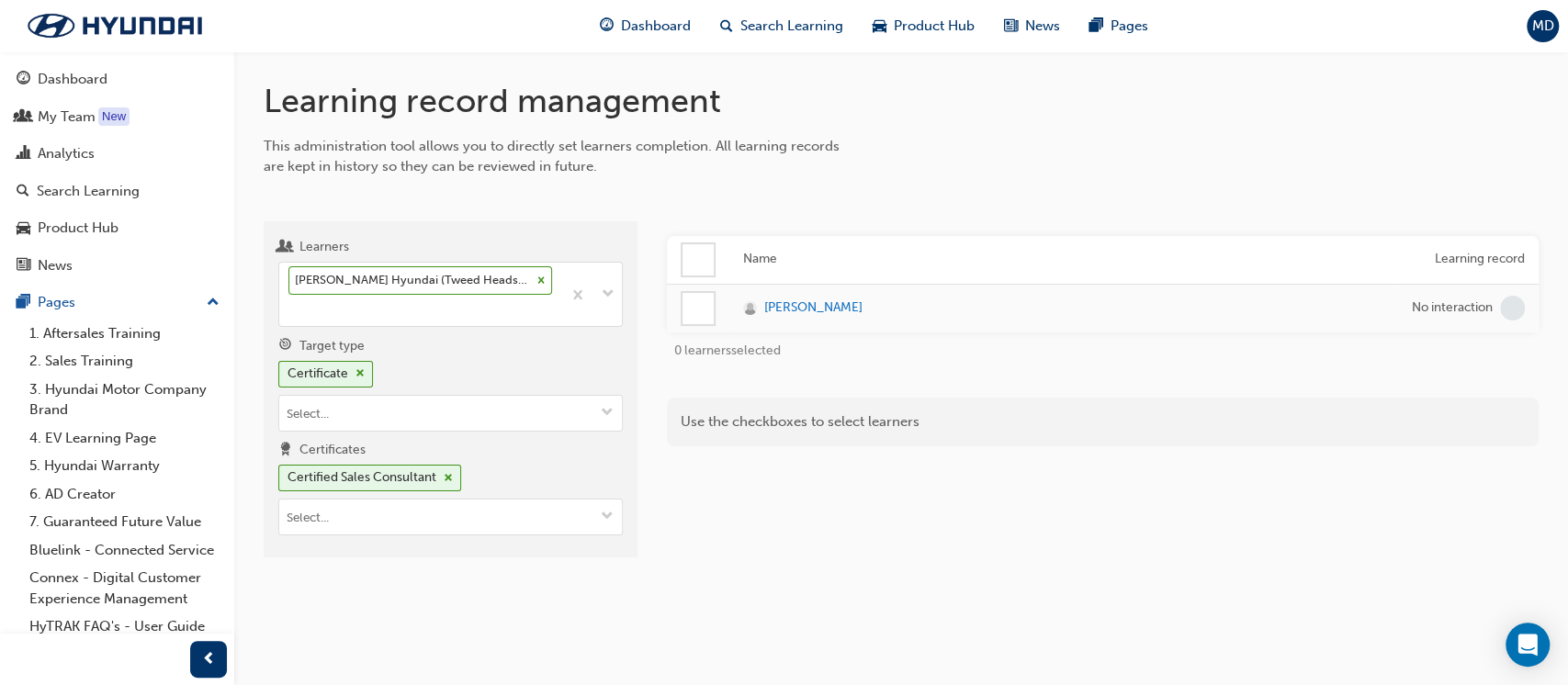
click at [710, 309] on div at bounding box center [698, 308] width 32 height 32
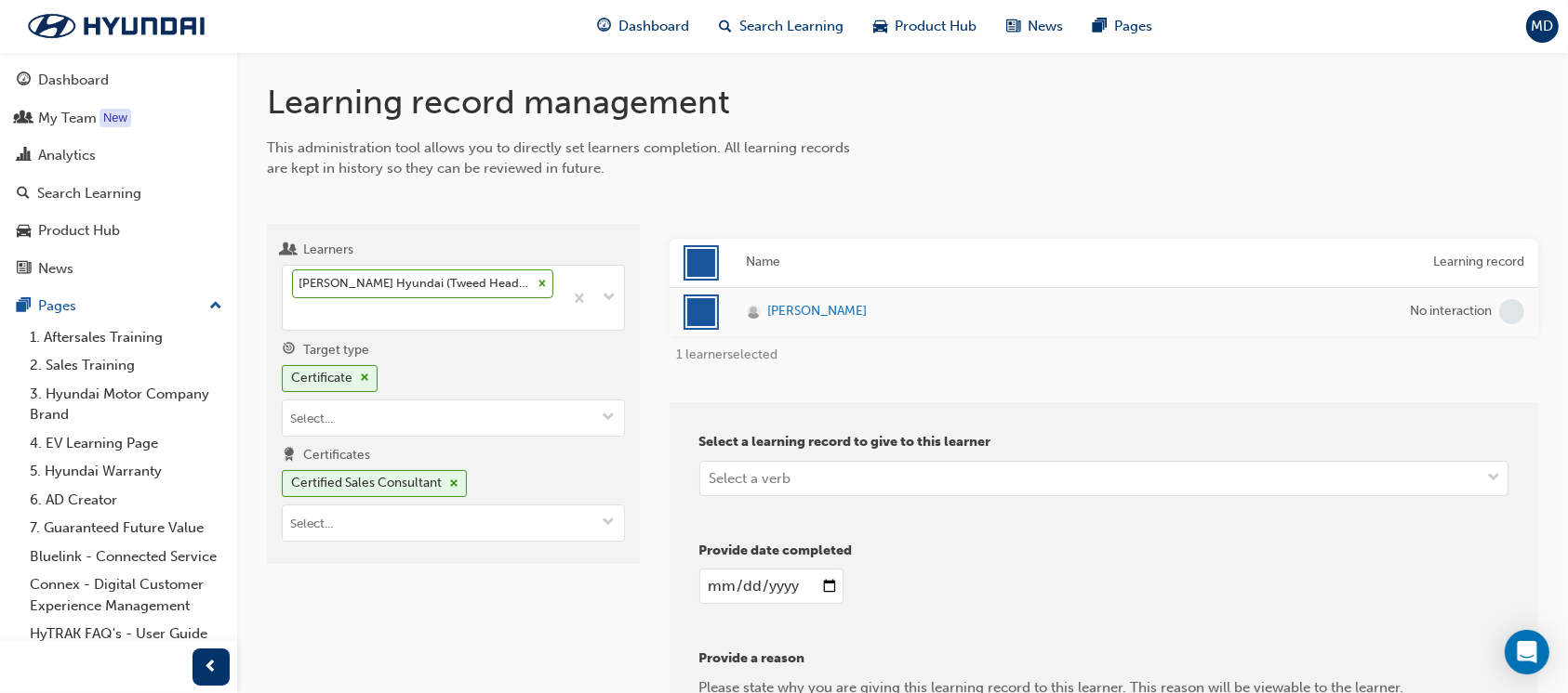
drag, startPoint x: 1473, startPoint y: 324, endPoint x: 1520, endPoint y: 297, distance: 54.2
click at [1490, 315] on td "No interaction" at bounding box center [1466, 312] width 143 height 50
click at [851, 475] on div "Select a verb" at bounding box center [1089, 478] width 780 height 33
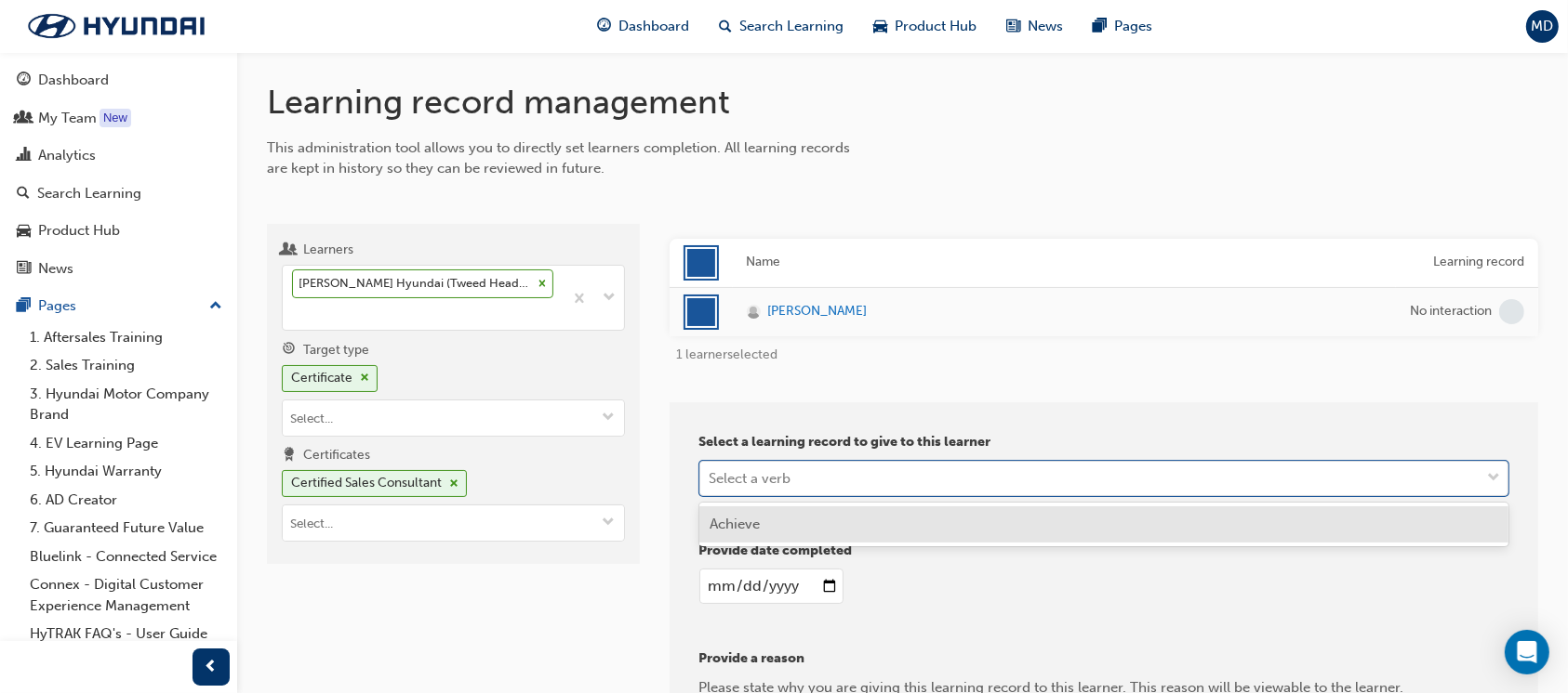
click at [804, 524] on div "Achieve" at bounding box center [1104, 524] width 810 height 36
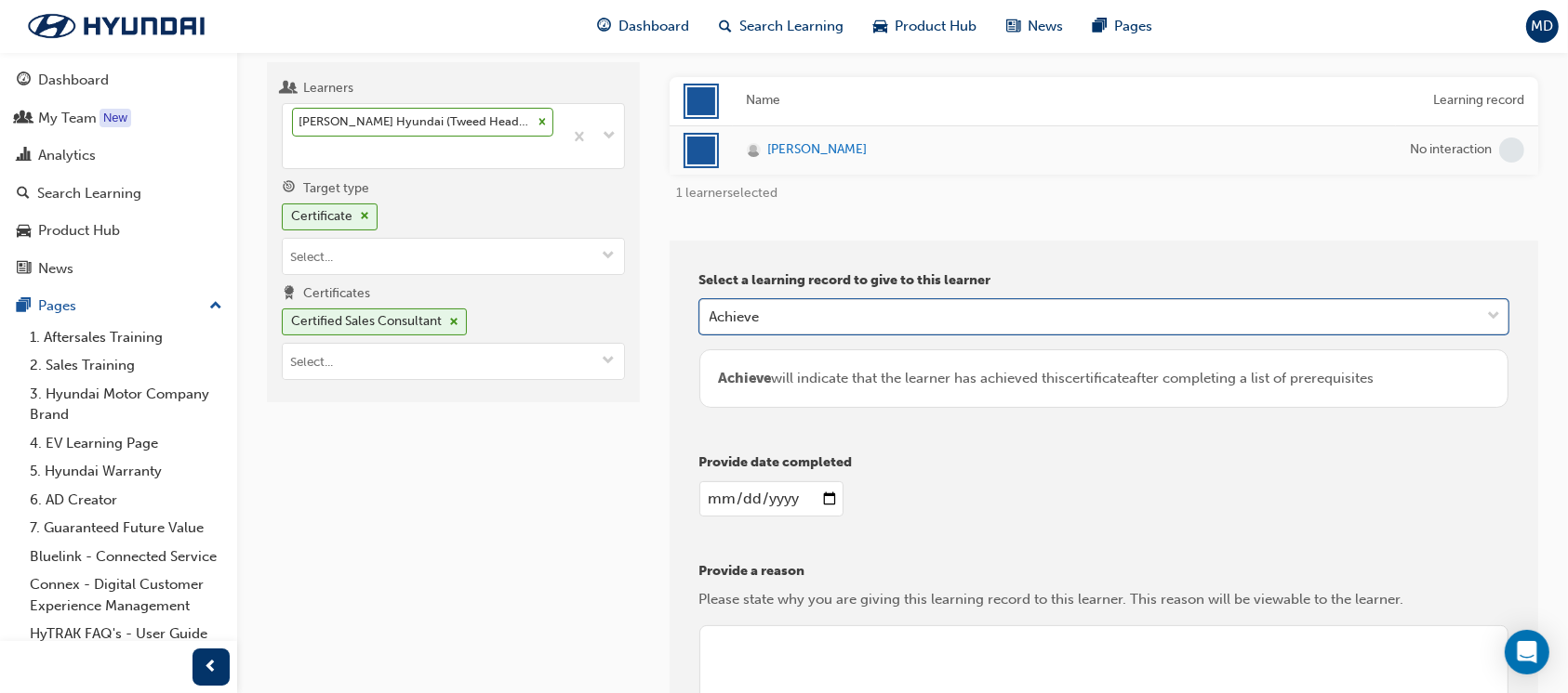
scroll to position [372, 0]
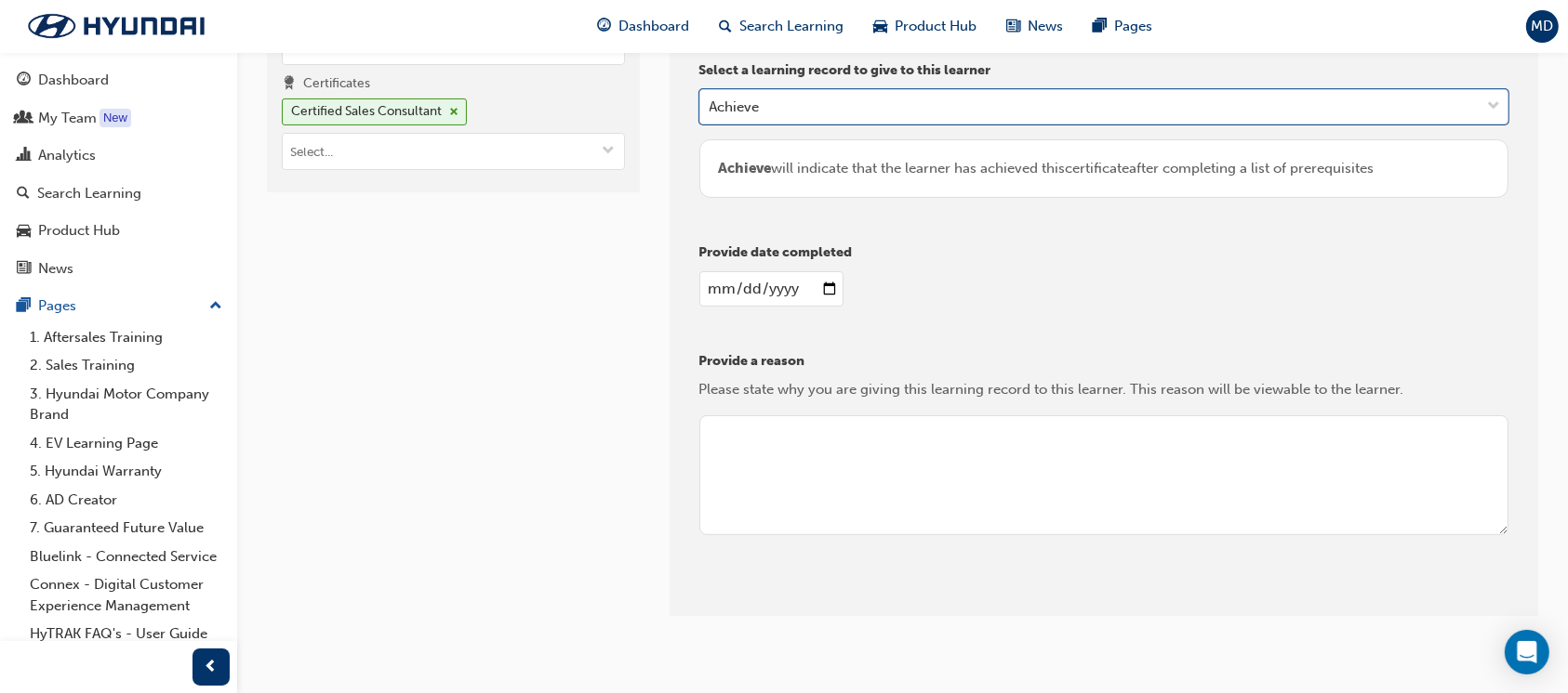
click at [825, 287] on input "date" at bounding box center [771, 289] width 144 height 35
type input "[DATE]"
click at [974, 267] on div "Provide date completed [DATE]" at bounding box center [1104, 281] width 810 height 79
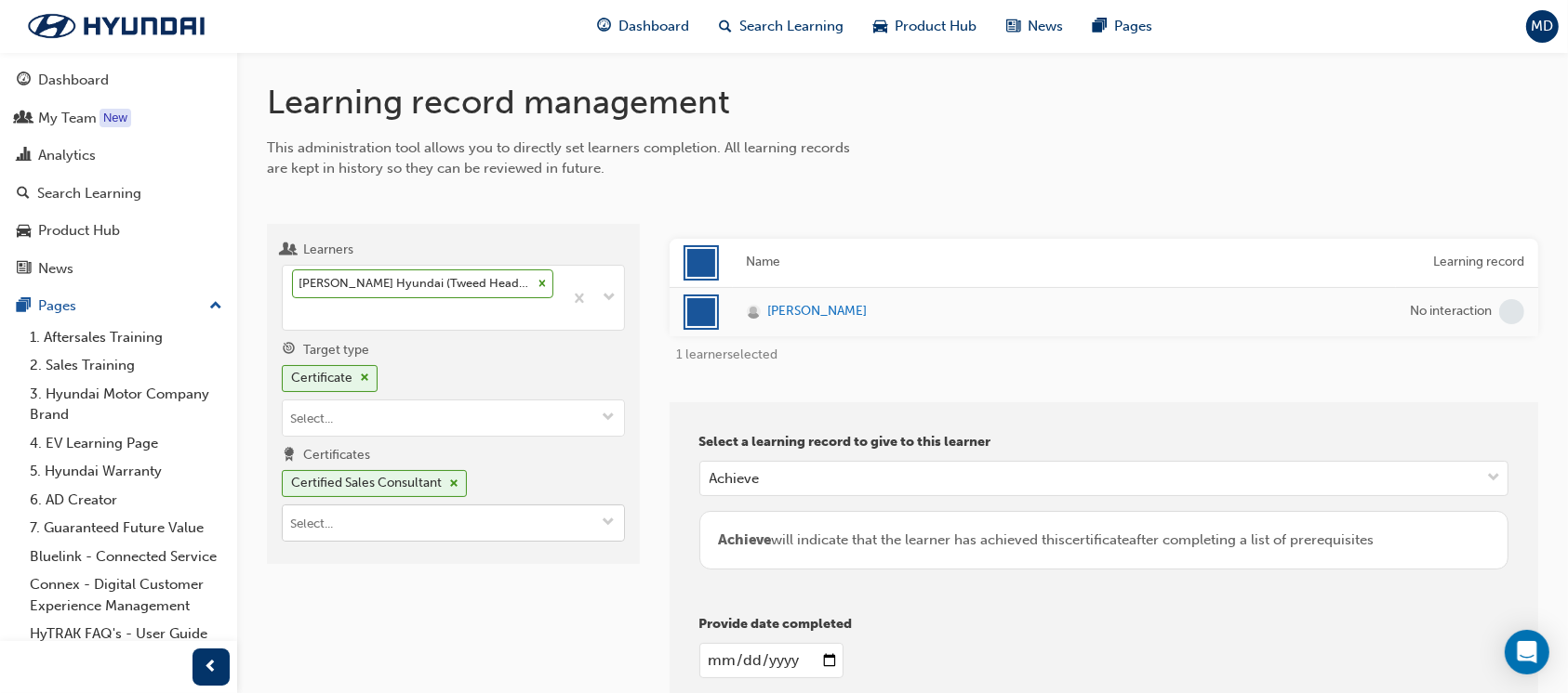
scroll to position [400, 0]
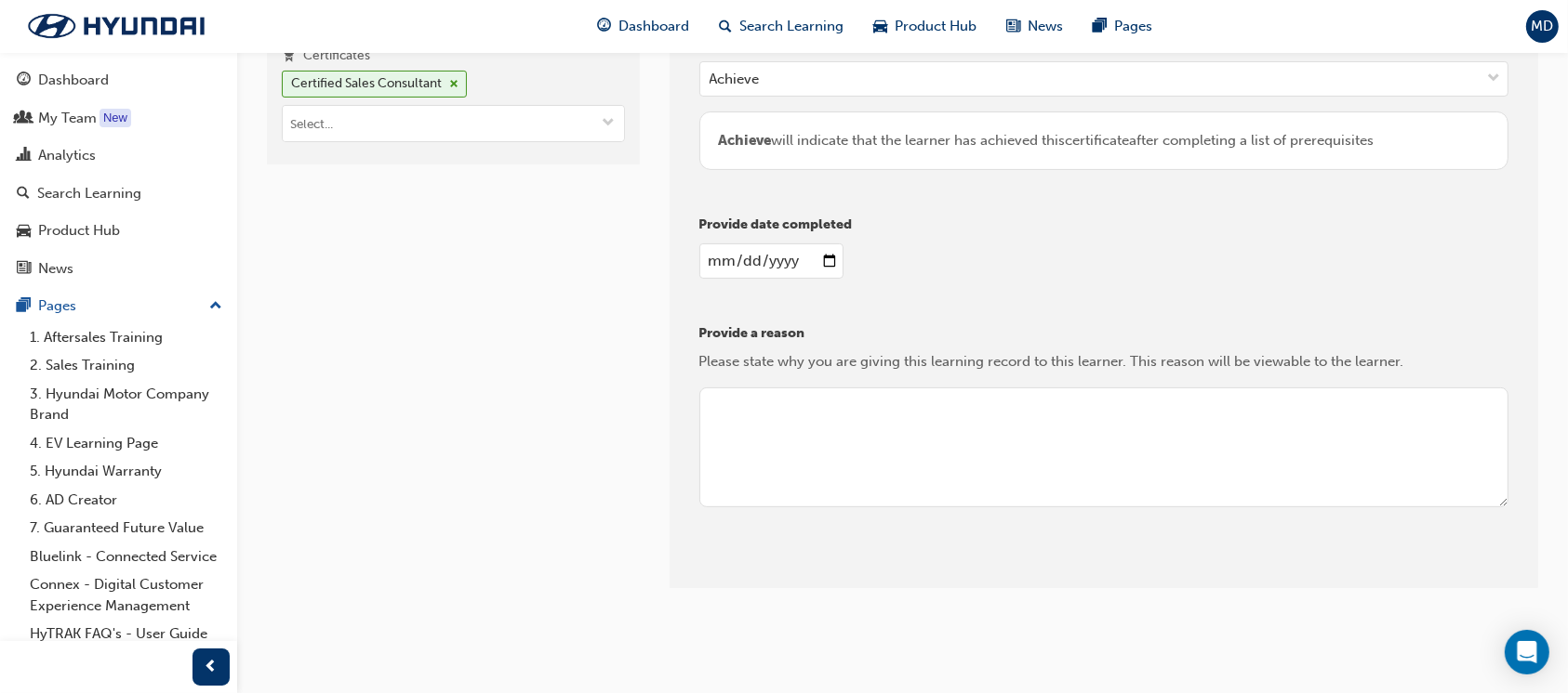
click at [817, 428] on textarea at bounding box center [1104, 447] width 810 height 120
drag, startPoint x: 946, startPoint y: 392, endPoint x: 640, endPoint y: 419, distance: 307.2
click at [640, 419] on div "Learners [PERSON_NAME] Hyundai (Tweed Heads South) Target type Certificate Cert…" at bounding box center [902, 206] width 1271 height 824
type textarea "Assessed and Passed on [DATE]"
click at [799, 569] on button "Give learning records" at bounding box center [782, 575] width 166 height 31
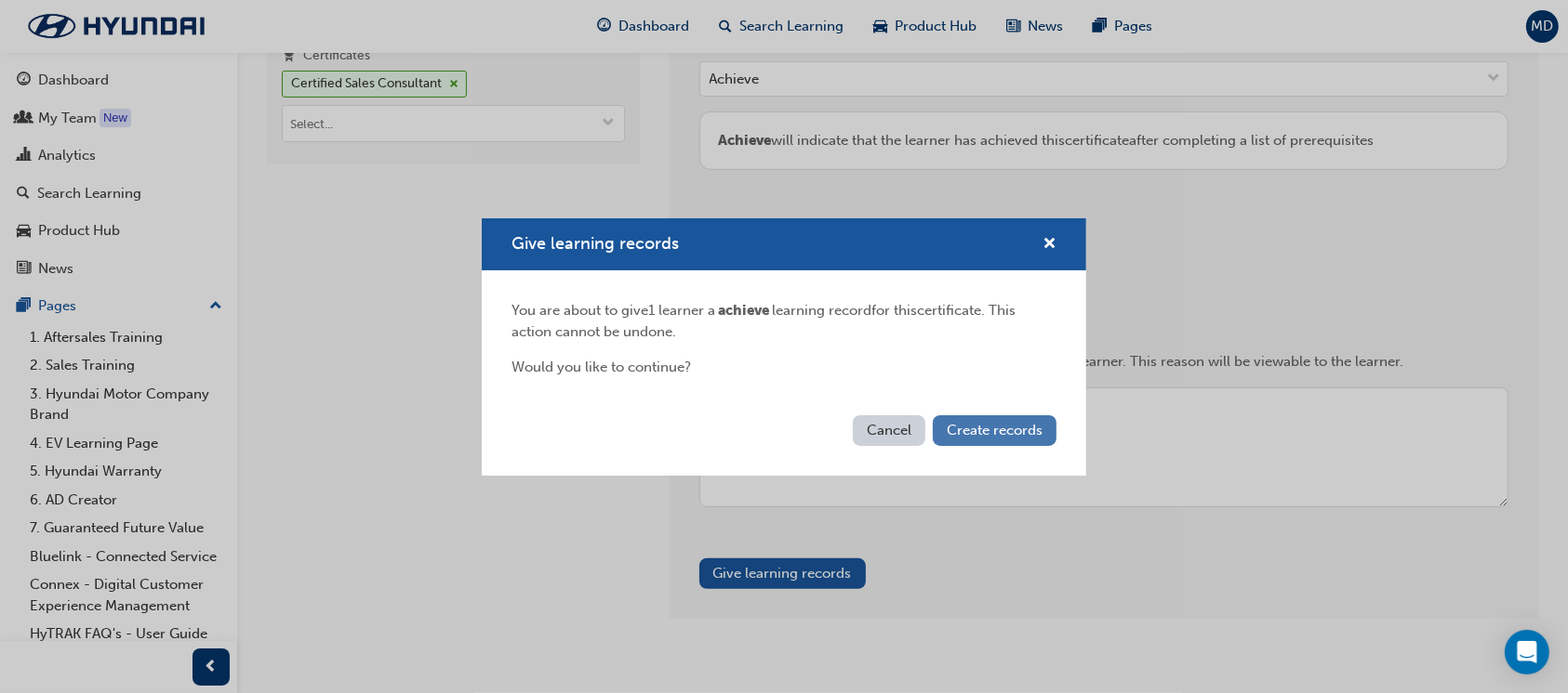
click at [973, 434] on span "Create records" at bounding box center [994, 430] width 96 height 16
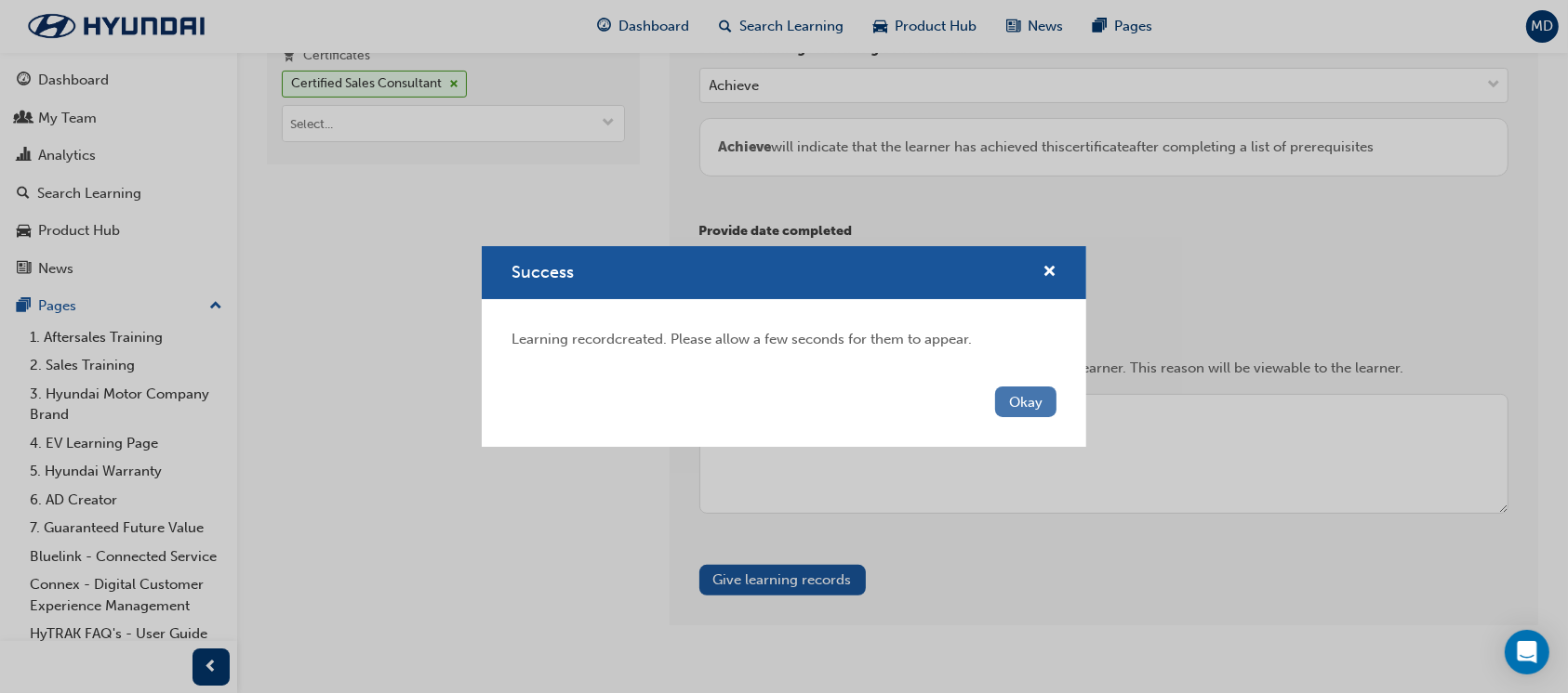
click at [1019, 395] on button "Okay" at bounding box center [1025, 402] width 61 height 31
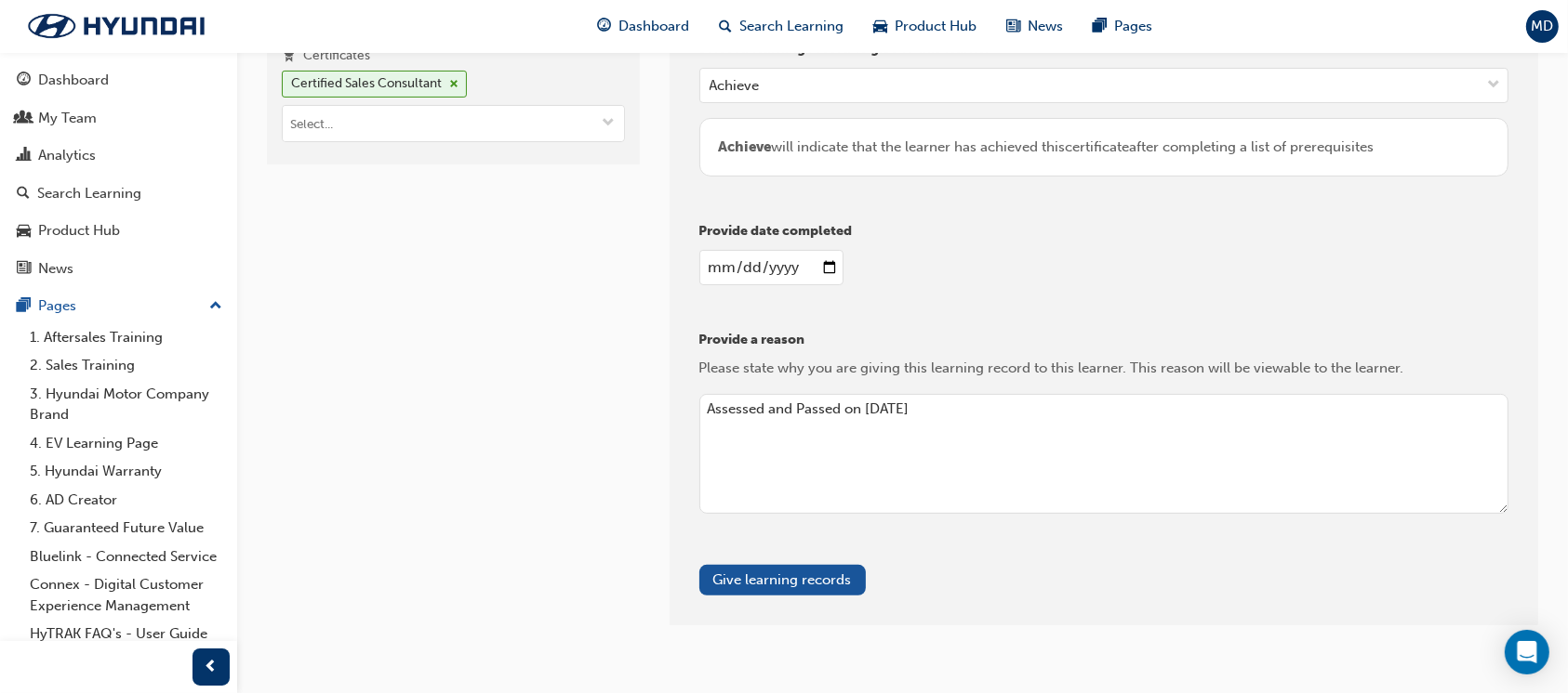
scroll to position [0, 0]
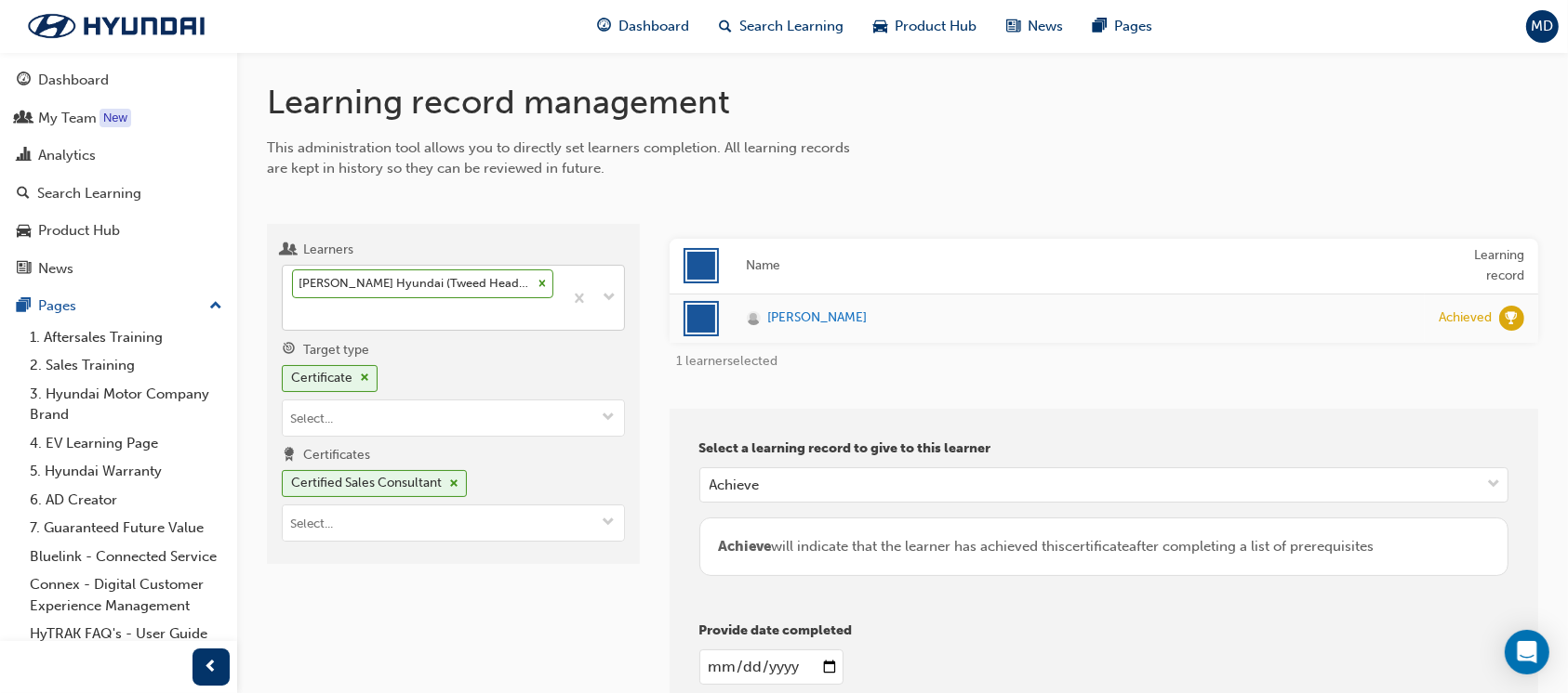
click at [540, 281] on icon at bounding box center [541, 283] width 7 height 7
click at [294, 306] on input "Learners [PERSON_NAME] Hyundai (Tweed Heads South)" at bounding box center [293, 314] width 2 height 16
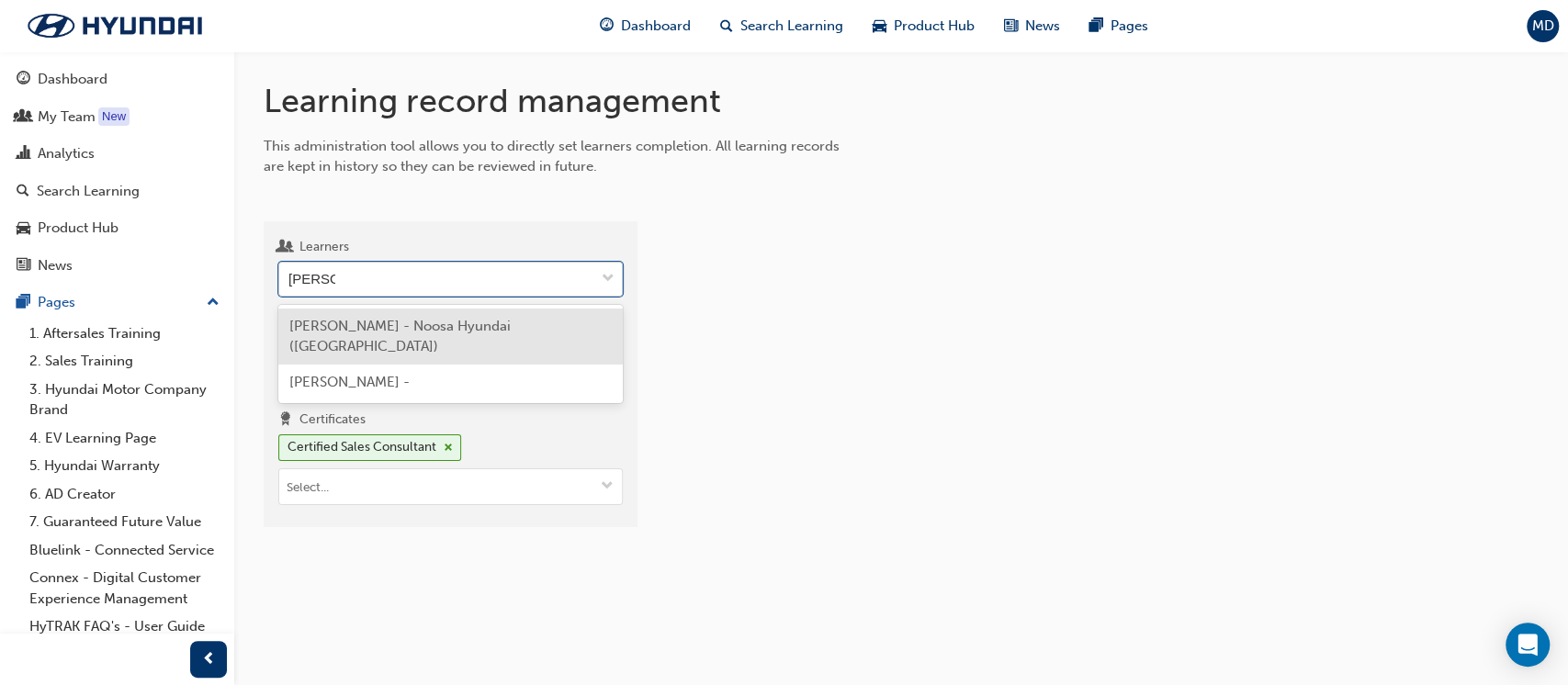
type input "[PERSON_NAME]"
click at [469, 327] on span "[PERSON_NAME] - Noosa Hyundai ([GEOGRAPHIC_DATA])" at bounding box center [400, 336] width 222 height 37
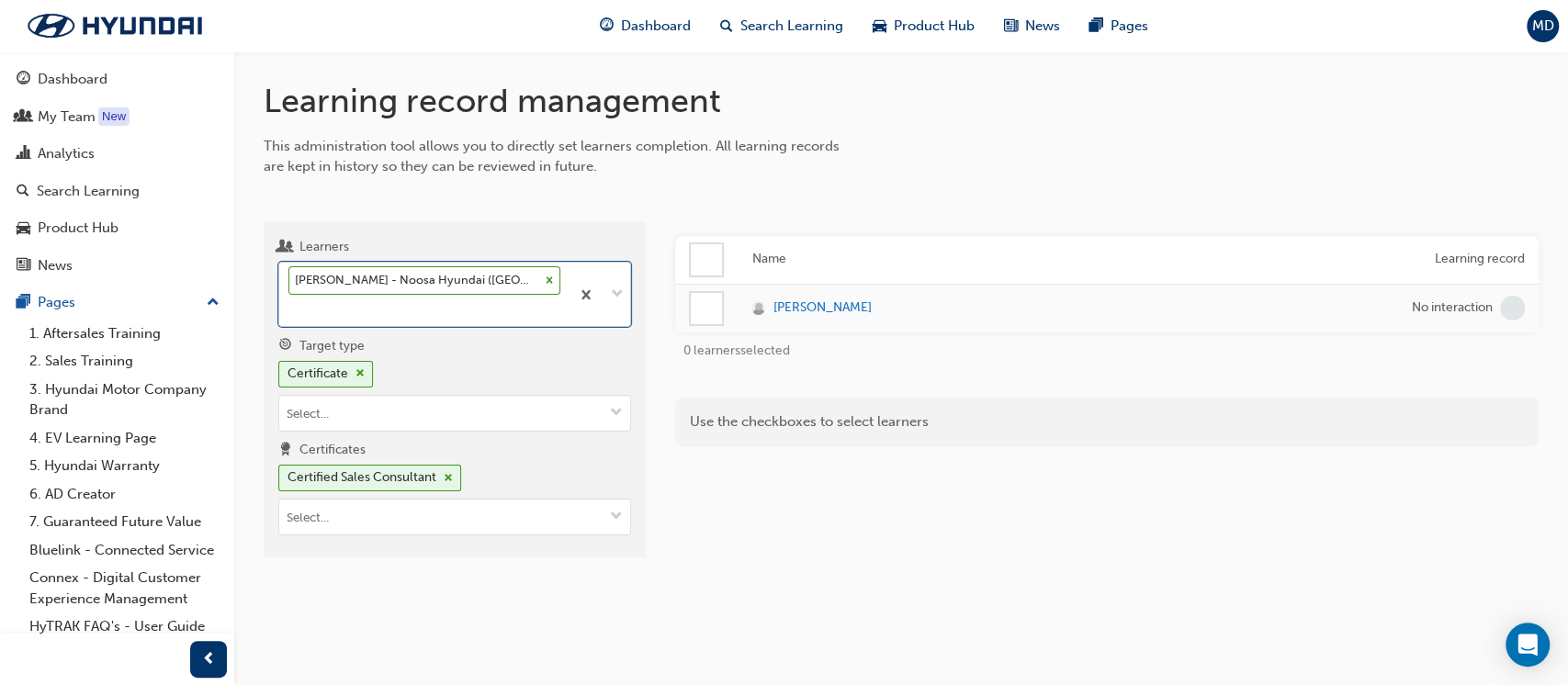
click at [690, 307] on div at bounding box center [706, 308] width 32 height 32
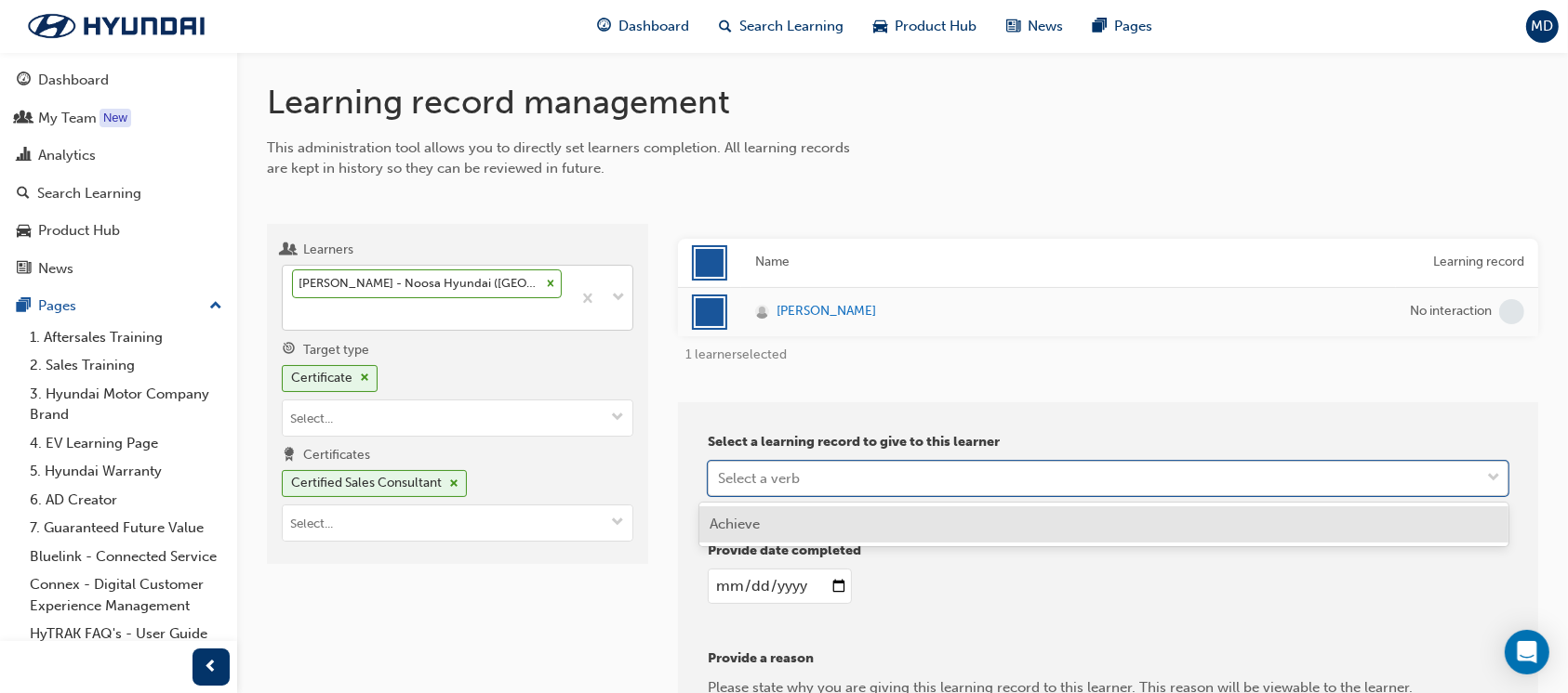
click at [955, 480] on div "Select a verb" at bounding box center [1094, 478] width 771 height 33
click at [853, 524] on div "Achieve" at bounding box center [1104, 524] width 810 height 36
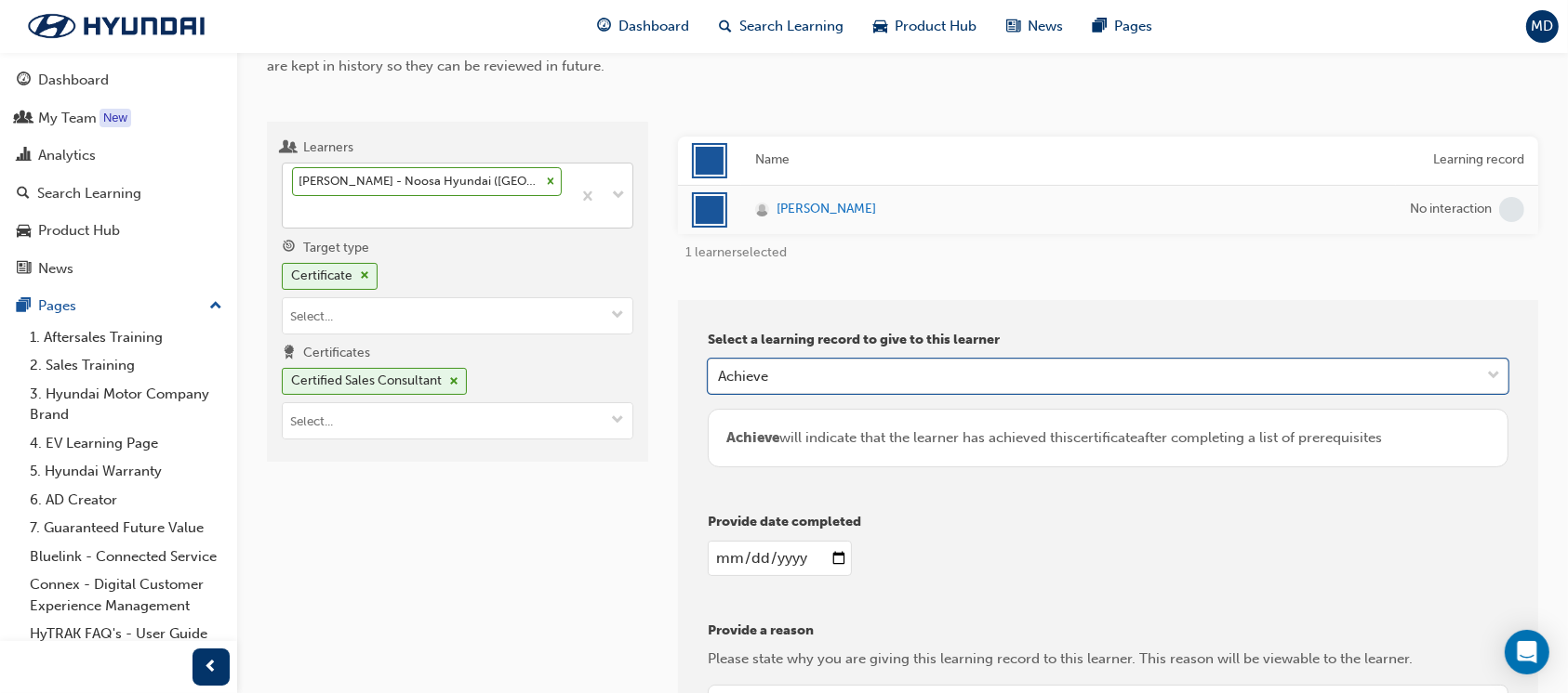
scroll to position [248, 0]
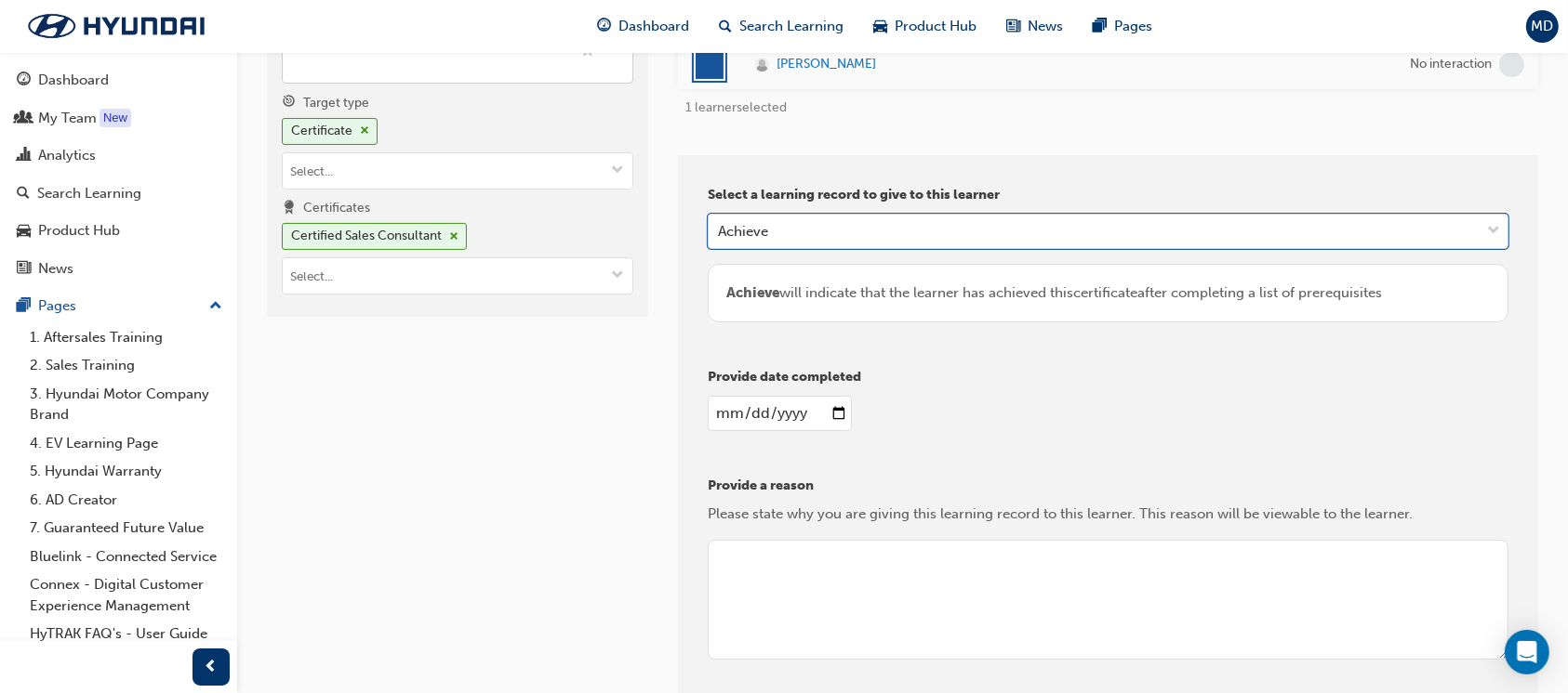
click at [834, 414] on input "date" at bounding box center [780, 413] width 144 height 35
type input "[DATE]"
click at [924, 597] on textarea at bounding box center [1108, 600] width 801 height 120
paste textarea "Assessed and Passed on [DATE]"
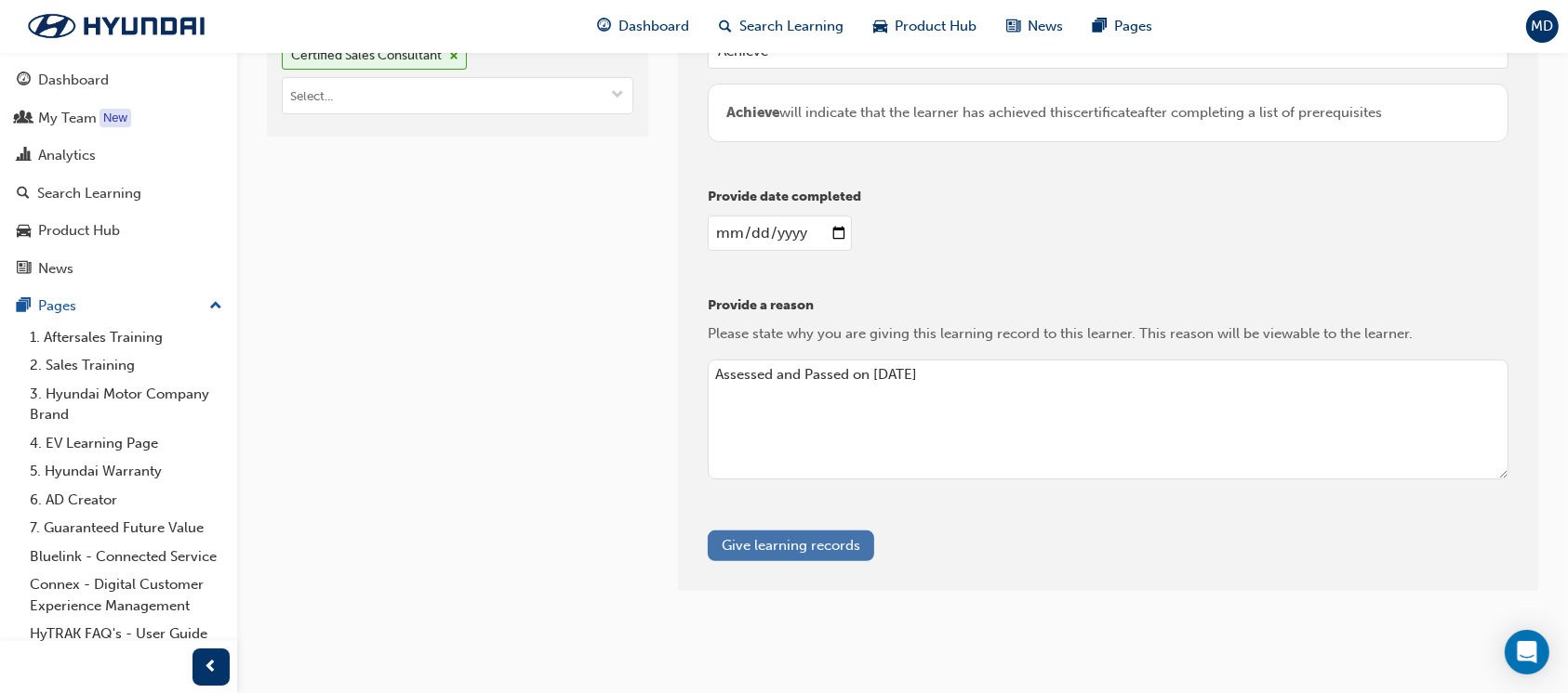
scroll to position [430, 0]
type textarea "Assessed and Passed on [DATE]"
click at [774, 542] on button "Give learning records" at bounding box center [790, 544] width 166 height 31
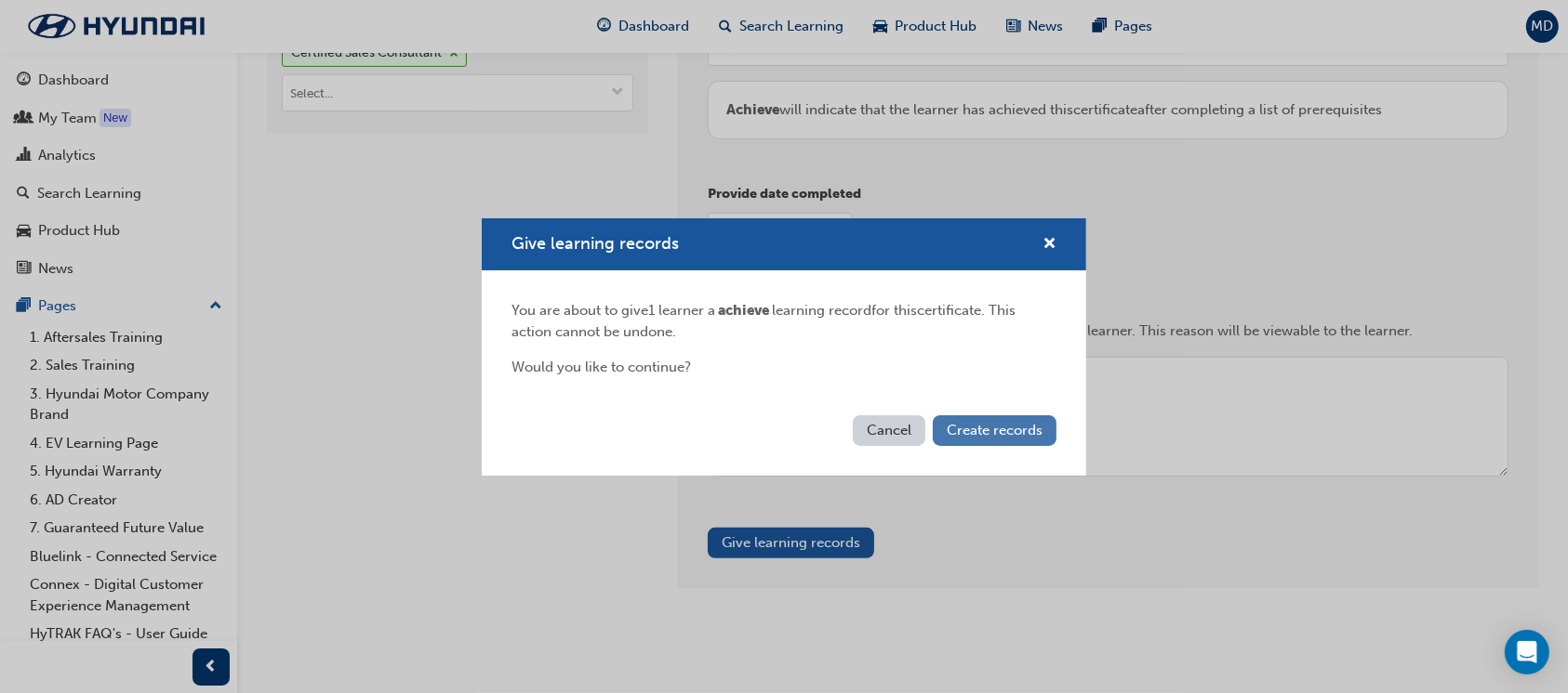
click at [983, 433] on span "Create records" at bounding box center [994, 430] width 96 height 16
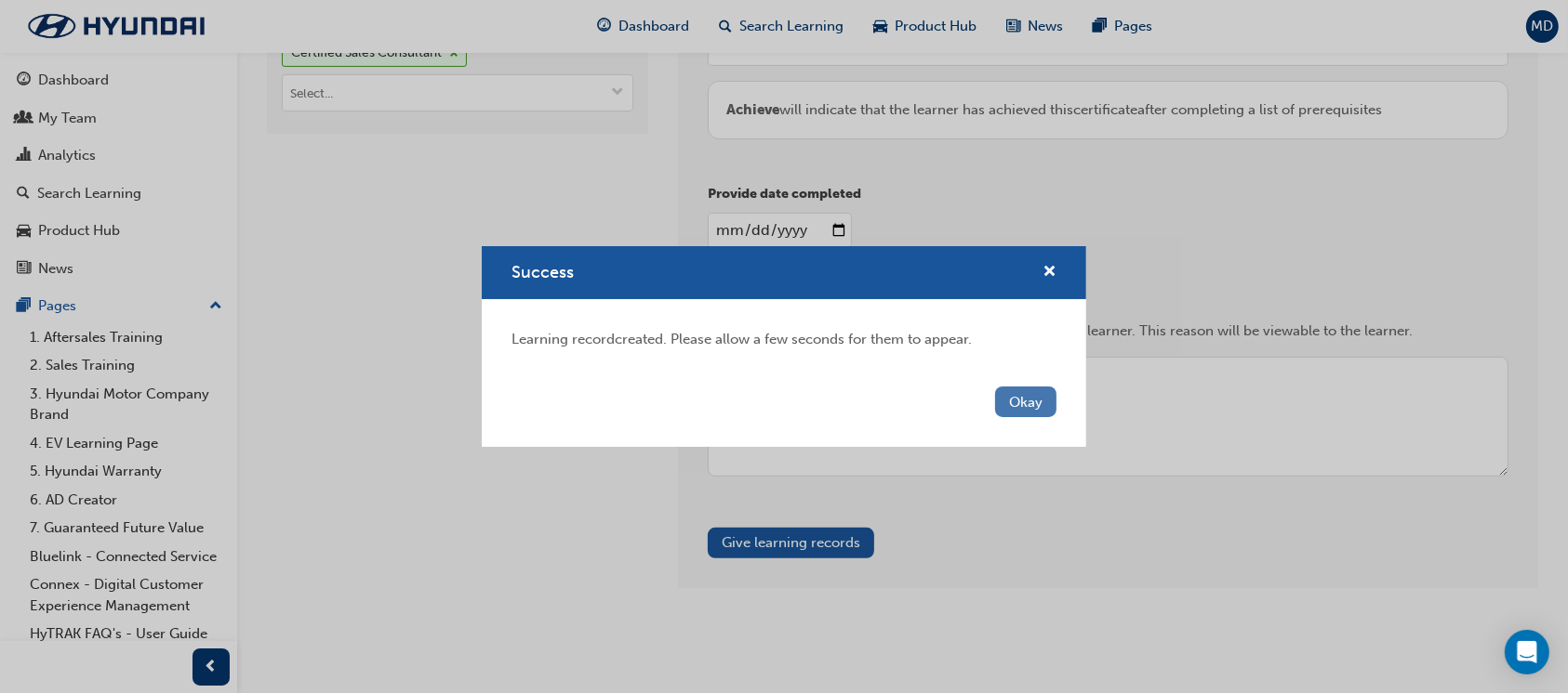
click at [1019, 403] on button "Okay" at bounding box center [1025, 402] width 61 height 31
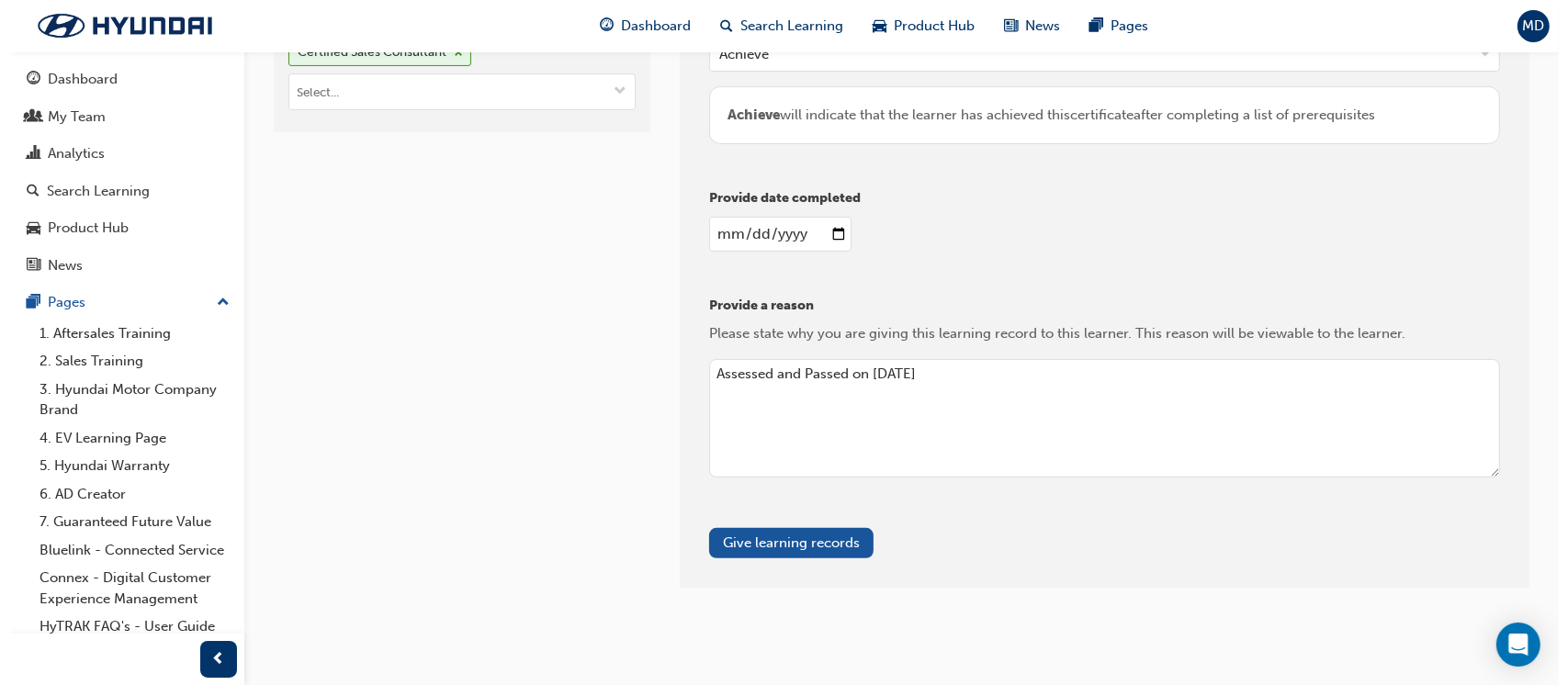
scroll to position [0, 0]
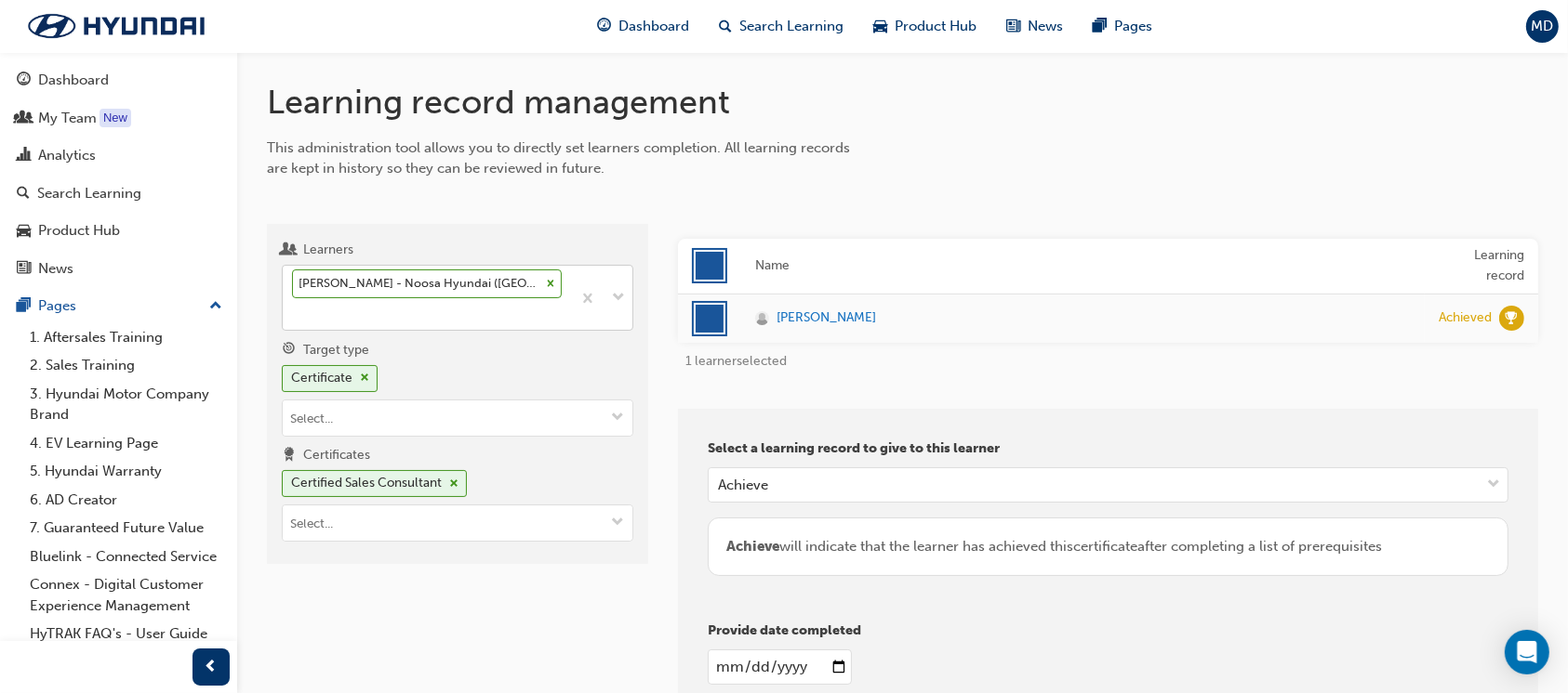
click at [544, 279] on icon at bounding box center [550, 282] width 13 height 13
click at [294, 306] on input "Learners [PERSON_NAME] - Noosa Hyundai ([GEOGRAPHIC_DATA])" at bounding box center [293, 314] width 2 height 16
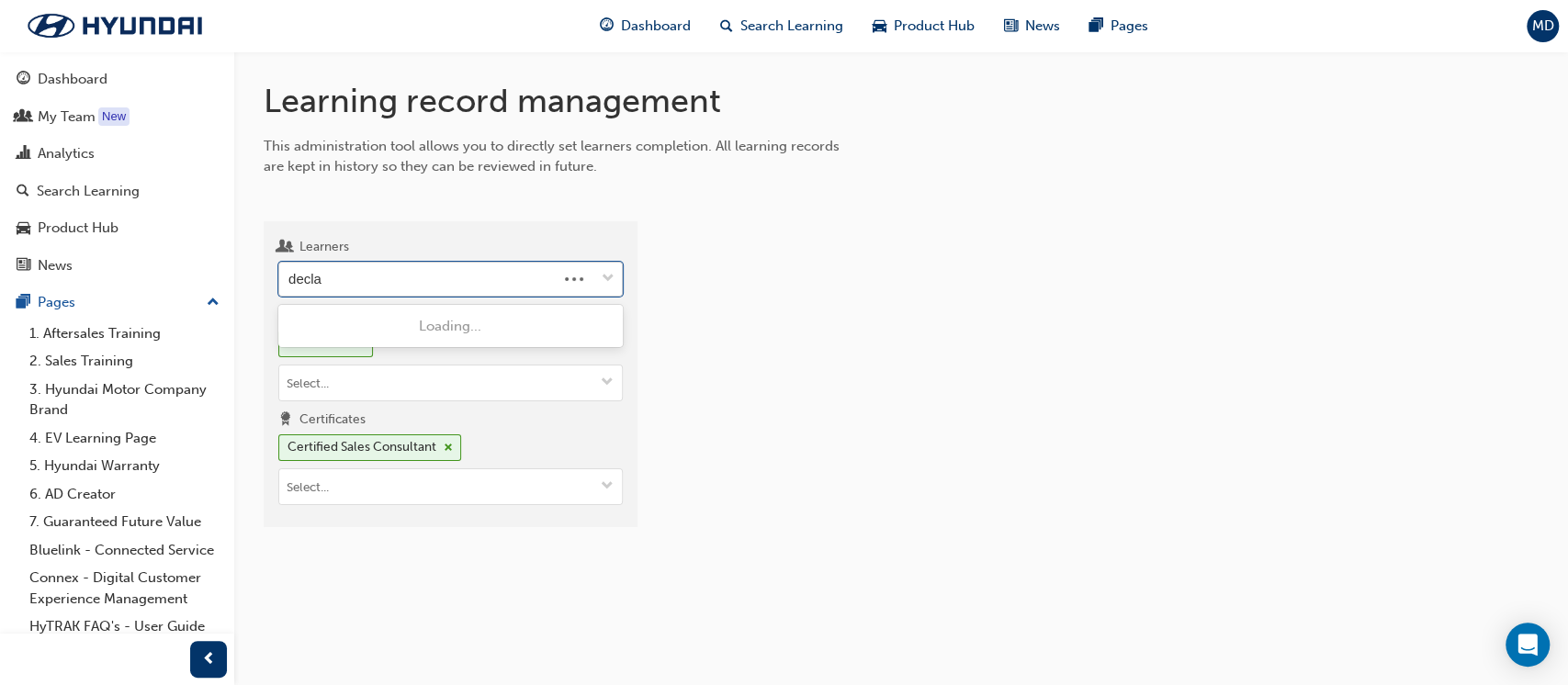
type input "declan"
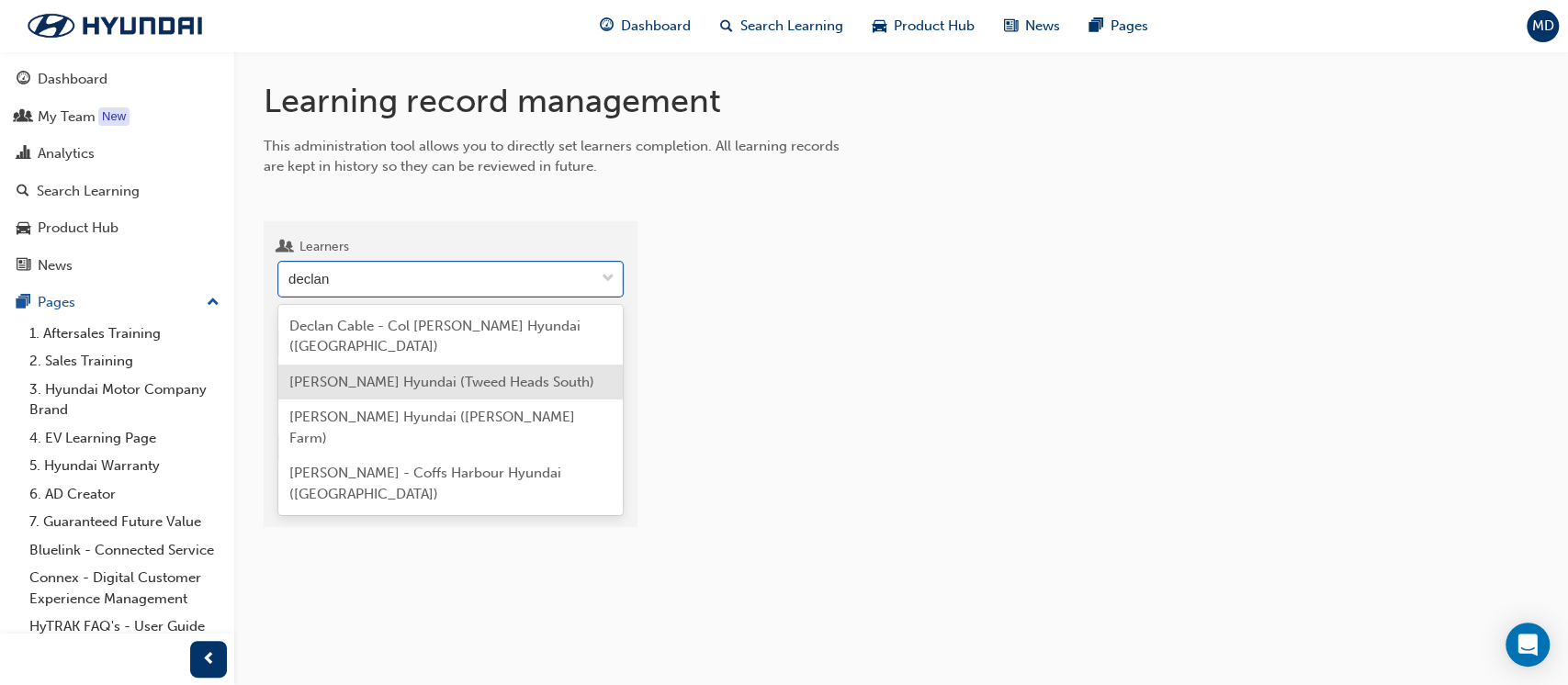
click at [410, 370] on div "[PERSON_NAME] Hyundai (Tweed Heads South)" at bounding box center [450, 382] width 344 height 35
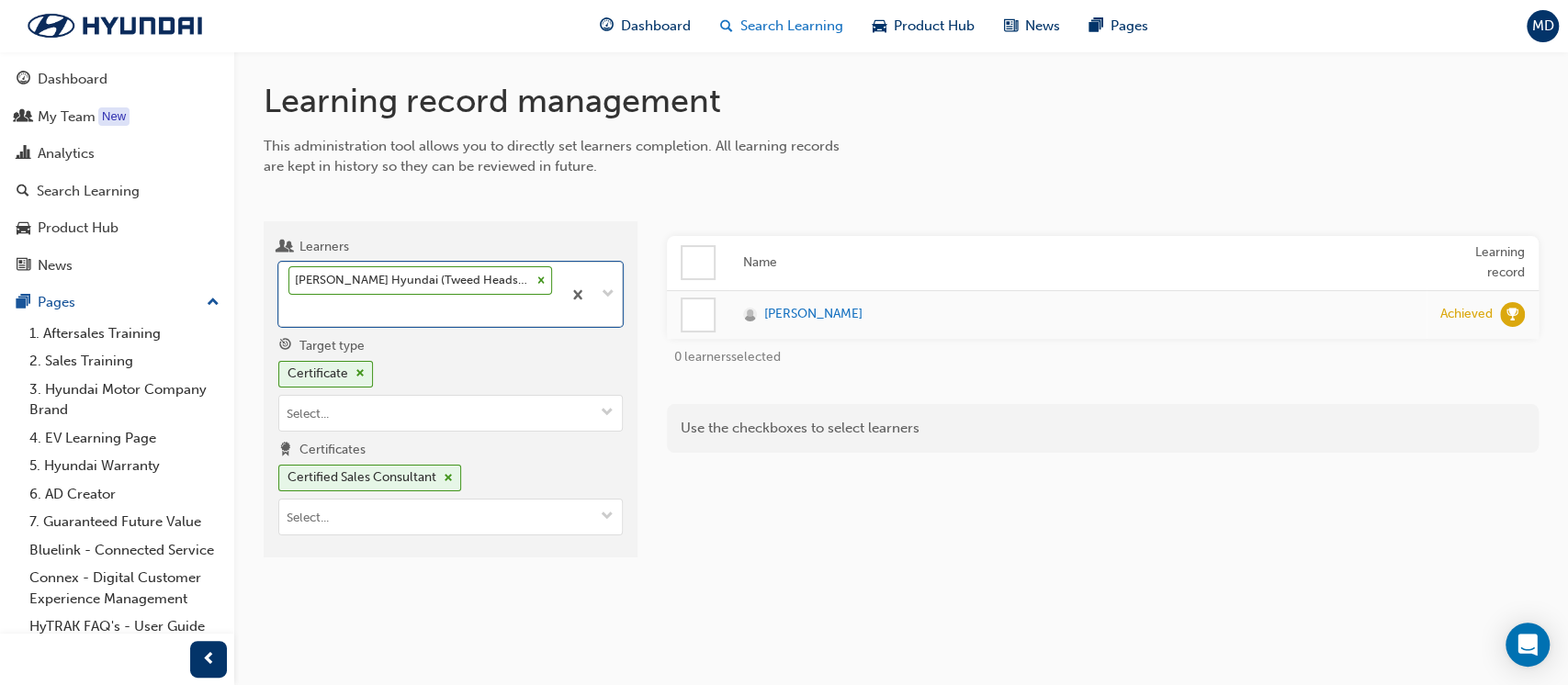
drag, startPoint x: 602, startPoint y: 145, endPoint x: 727, endPoint y: 26, distance: 172.6
click at [602, 144] on div "This administration tool allows you to directly set learners completion. All le…" at bounding box center [562, 156] width 597 height 41
